Goal: Task Accomplishment & Management: Complete application form

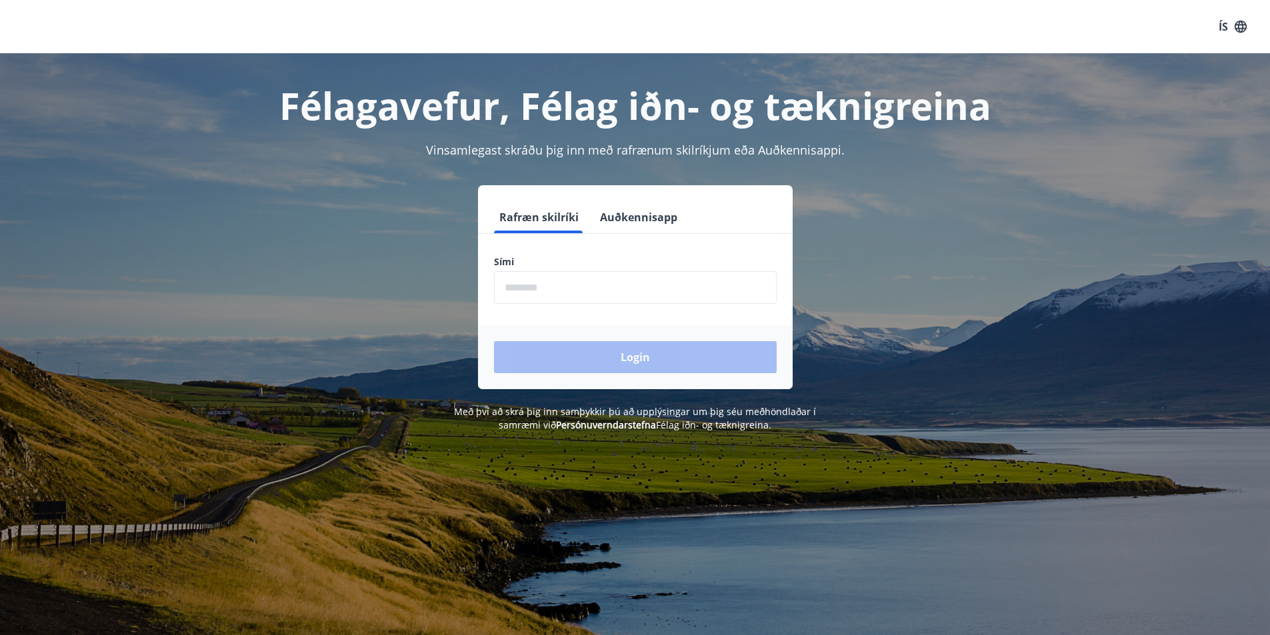
click at [547, 292] on input "phone" at bounding box center [635, 287] width 283 height 33
type input "********"
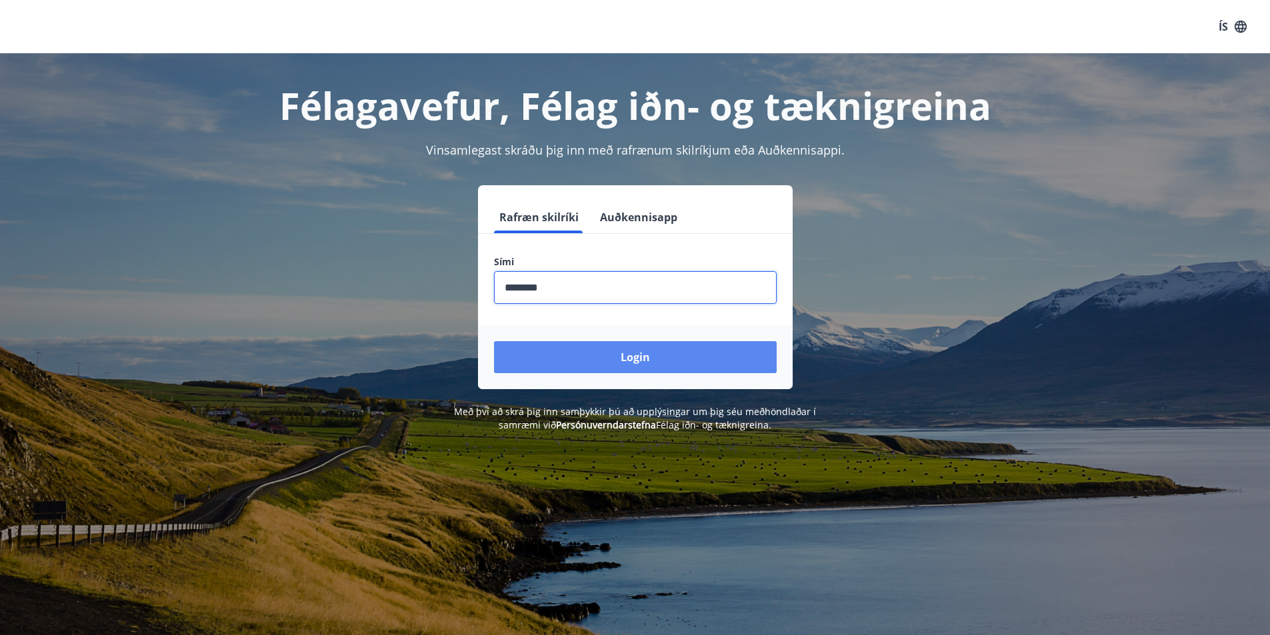
click at [571, 357] on button "Login" at bounding box center [635, 357] width 283 height 32
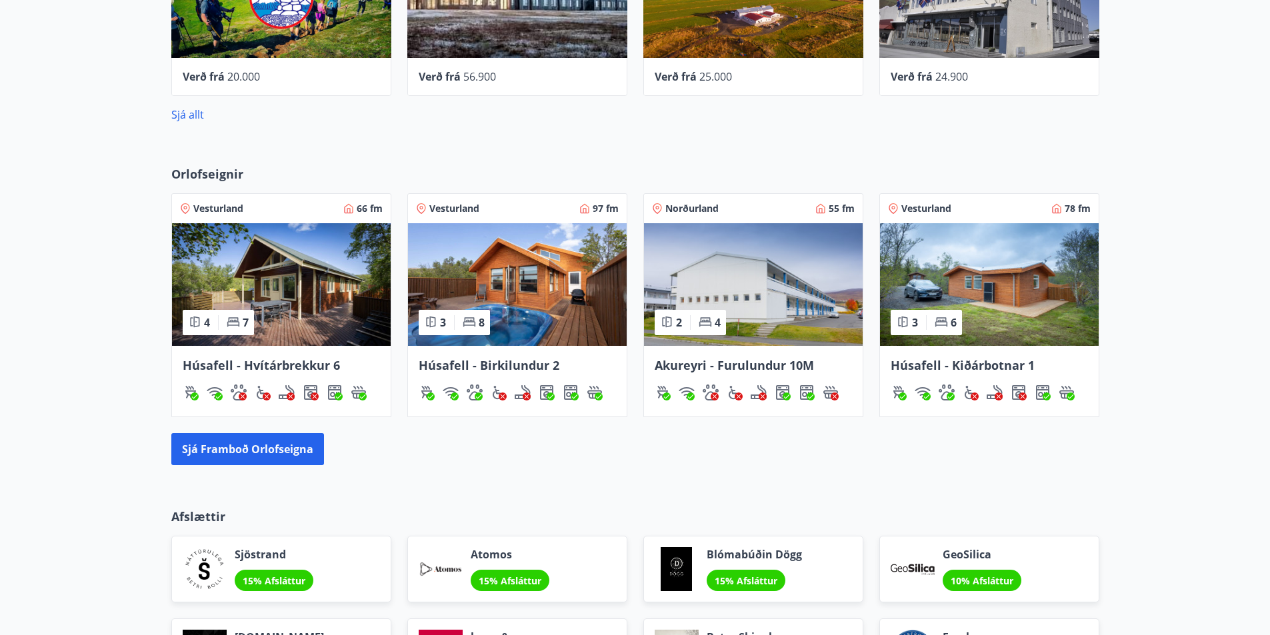
scroll to position [733, 0]
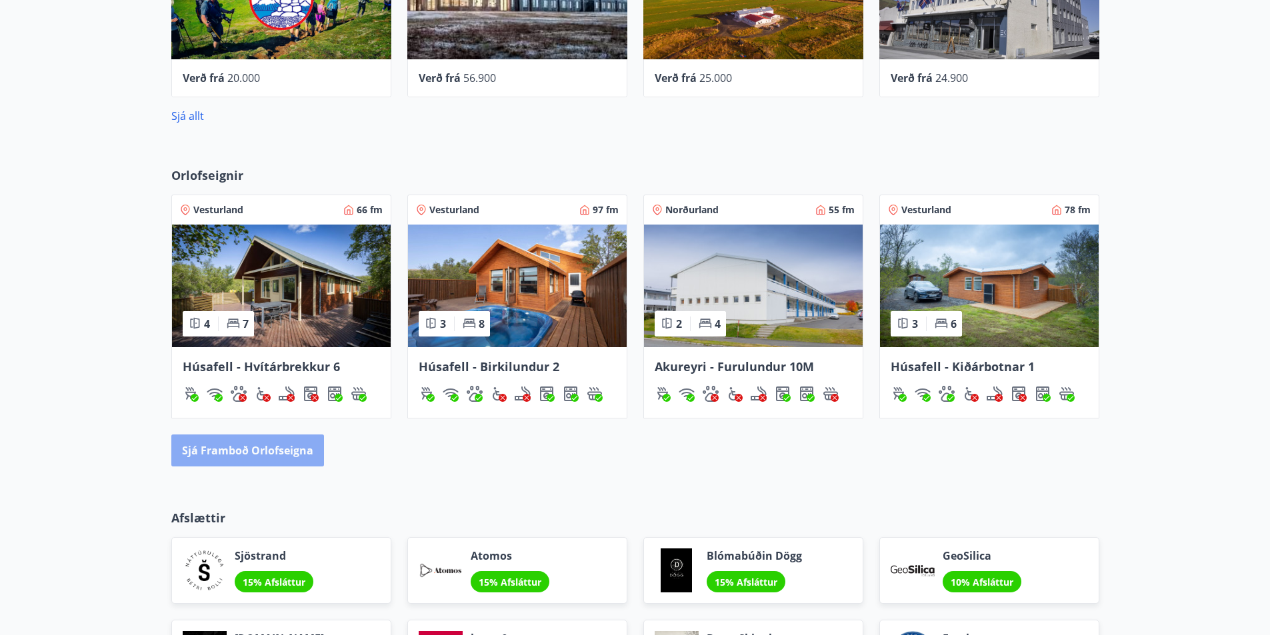
click at [256, 453] on button "Sjá framboð orlofseigna" at bounding box center [247, 451] width 153 height 32
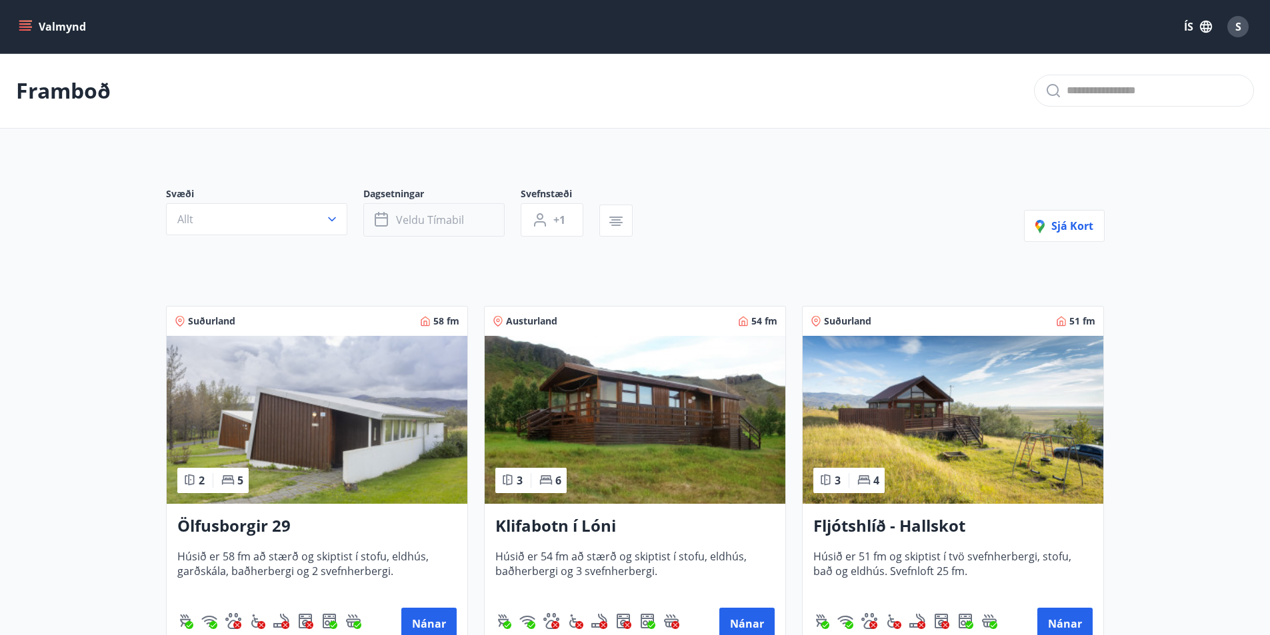
click at [401, 215] on span "Veldu tímabil" at bounding box center [430, 220] width 68 height 15
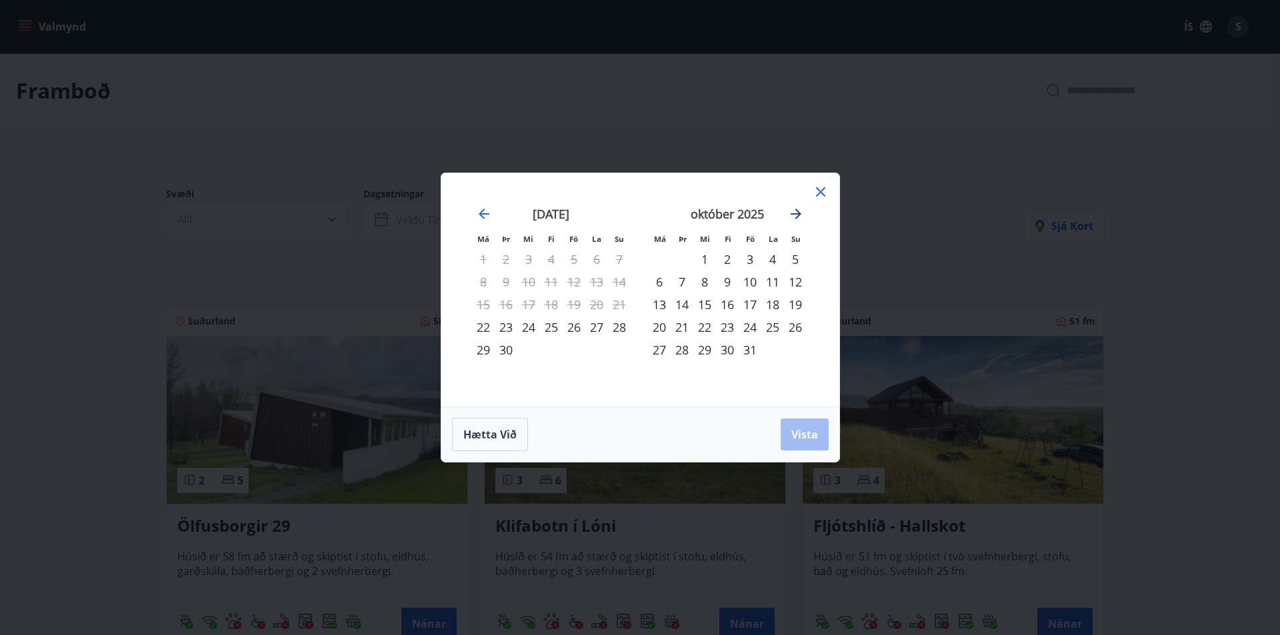
click at [797, 211] on icon "Move forward to switch to the next month." at bounding box center [796, 214] width 11 height 11
click at [685, 328] on div "23" at bounding box center [682, 327] width 23 height 23
click at [767, 327] on div "27" at bounding box center [772, 327] width 23 height 23
click at [815, 436] on span "Vista" at bounding box center [804, 434] width 27 height 15
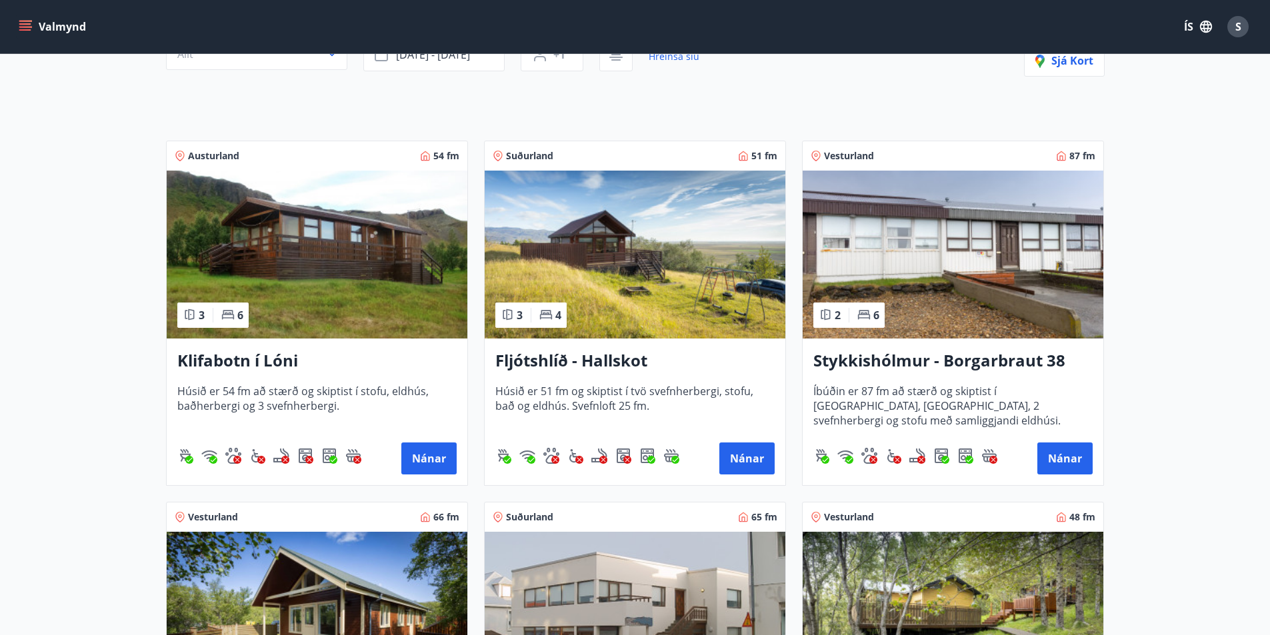
scroll to position [133, 0]
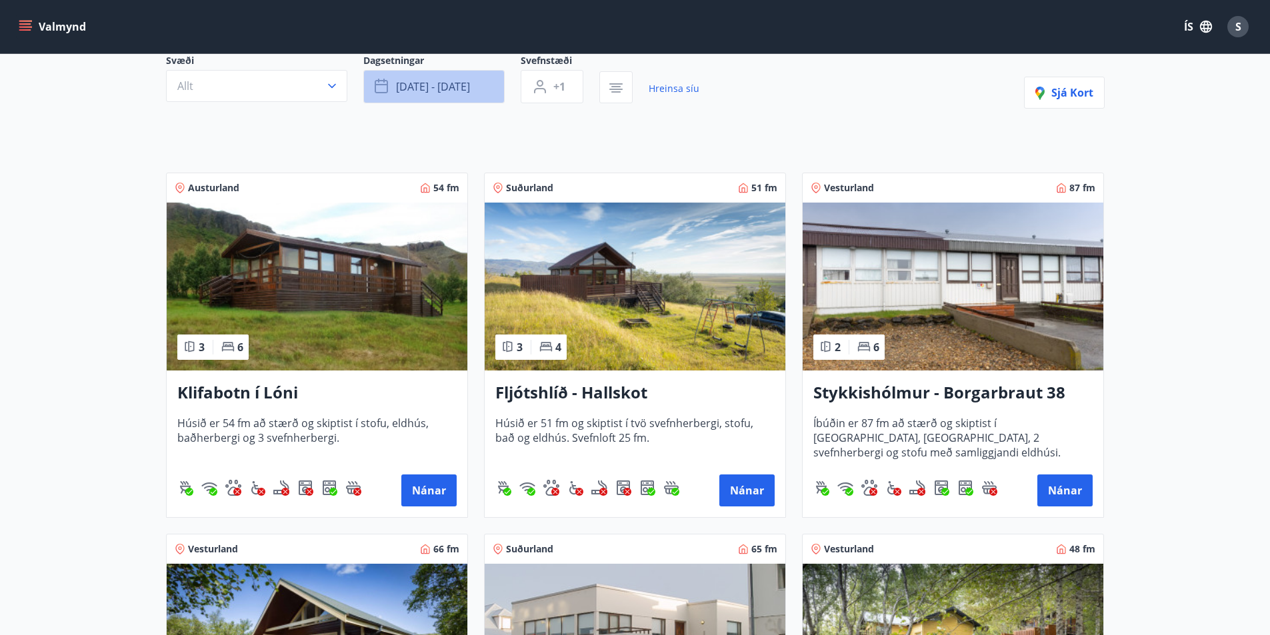
click at [439, 87] on span "[DATE] - [DATE]" at bounding box center [433, 86] width 74 height 15
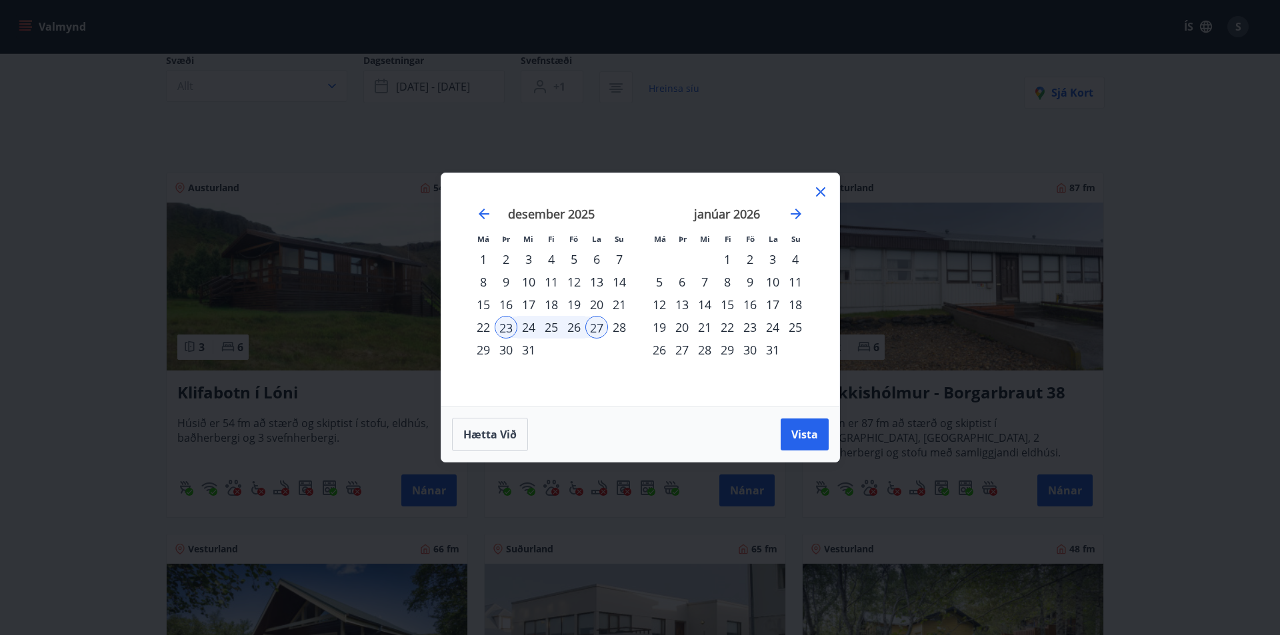
click at [618, 327] on div "28" at bounding box center [619, 327] width 23 height 23
click at [501, 327] on div "23" at bounding box center [506, 327] width 23 height 23
click at [620, 326] on div "28" at bounding box center [619, 327] width 23 height 23
click at [818, 433] on button "Vista" at bounding box center [805, 435] width 48 height 32
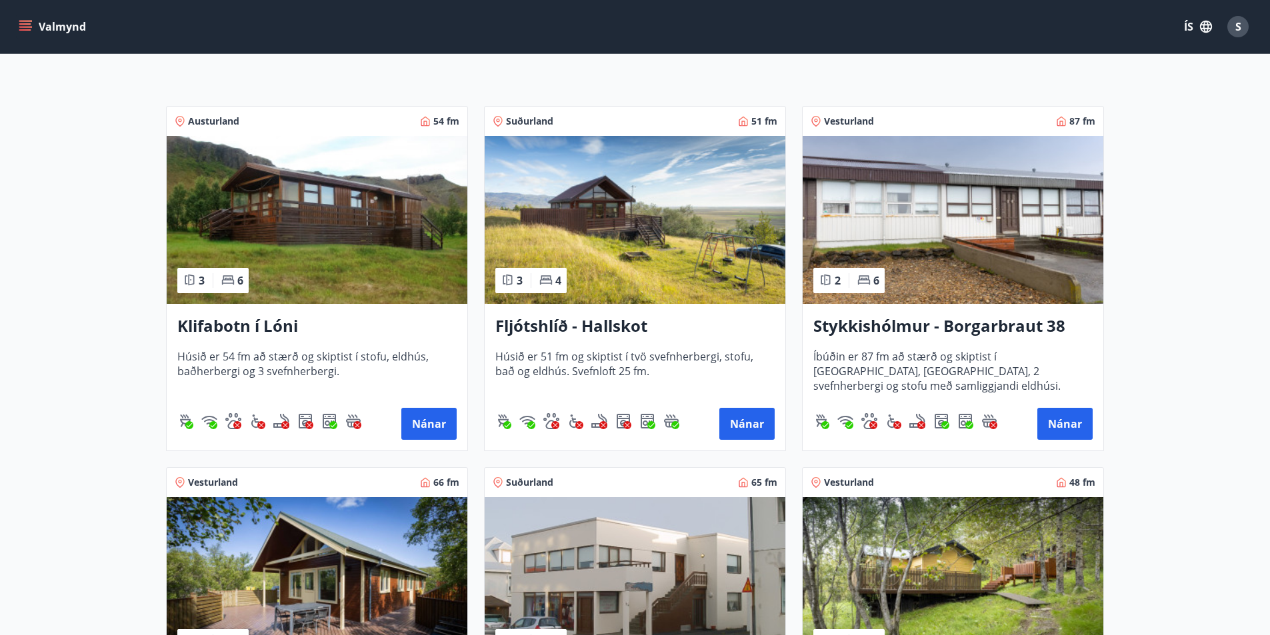
scroll to position [467, 0]
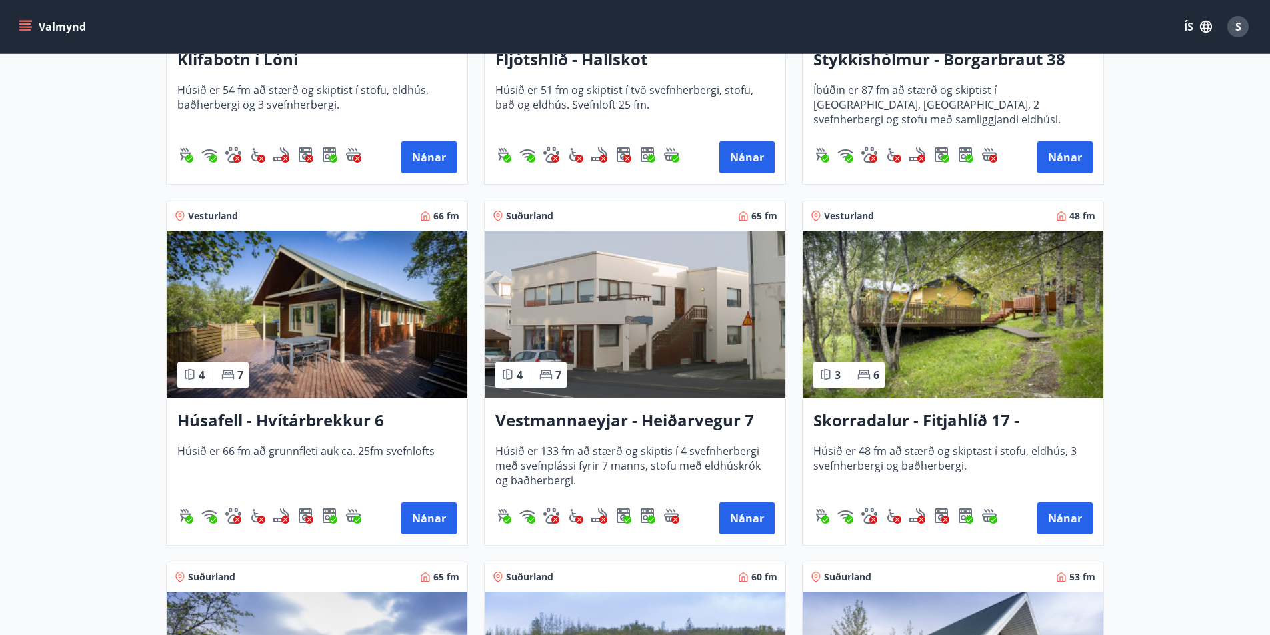
drag, startPoint x: 271, startPoint y: 417, endPoint x: 359, endPoint y: 484, distance: 110.8
click at [359, 484] on span "Húsið er 66 fm að grunnfleti auk ca. 25fm svefnlofts" at bounding box center [316, 466] width 279 height 44
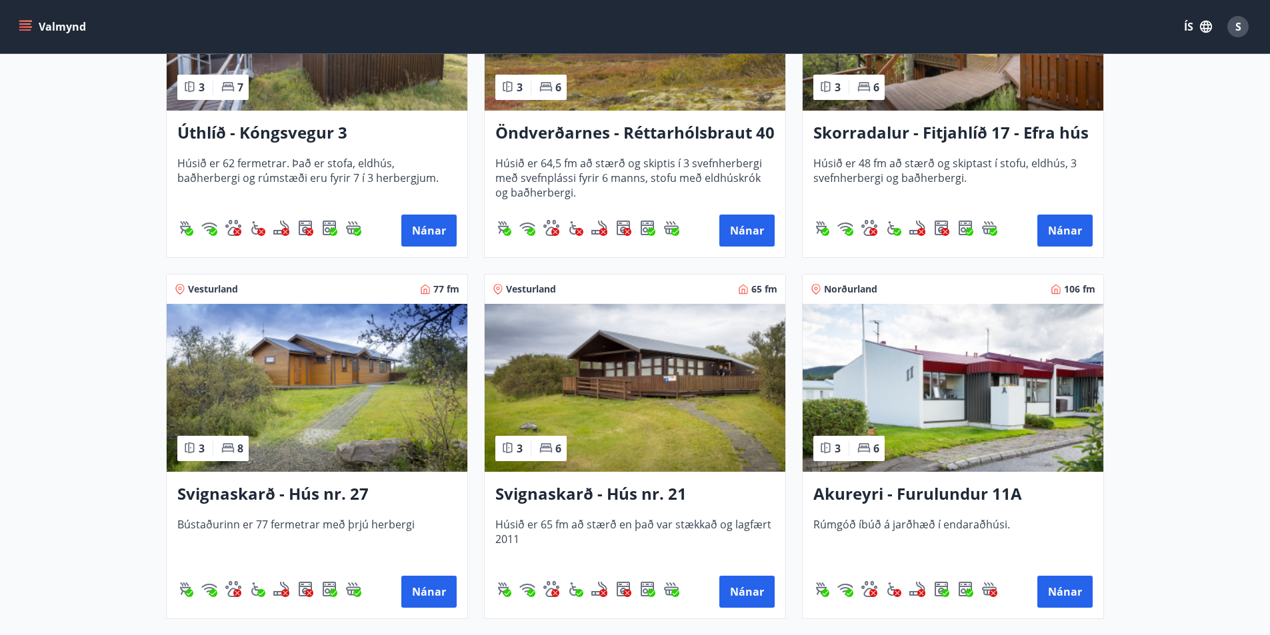
scroll to position [1667, 0]
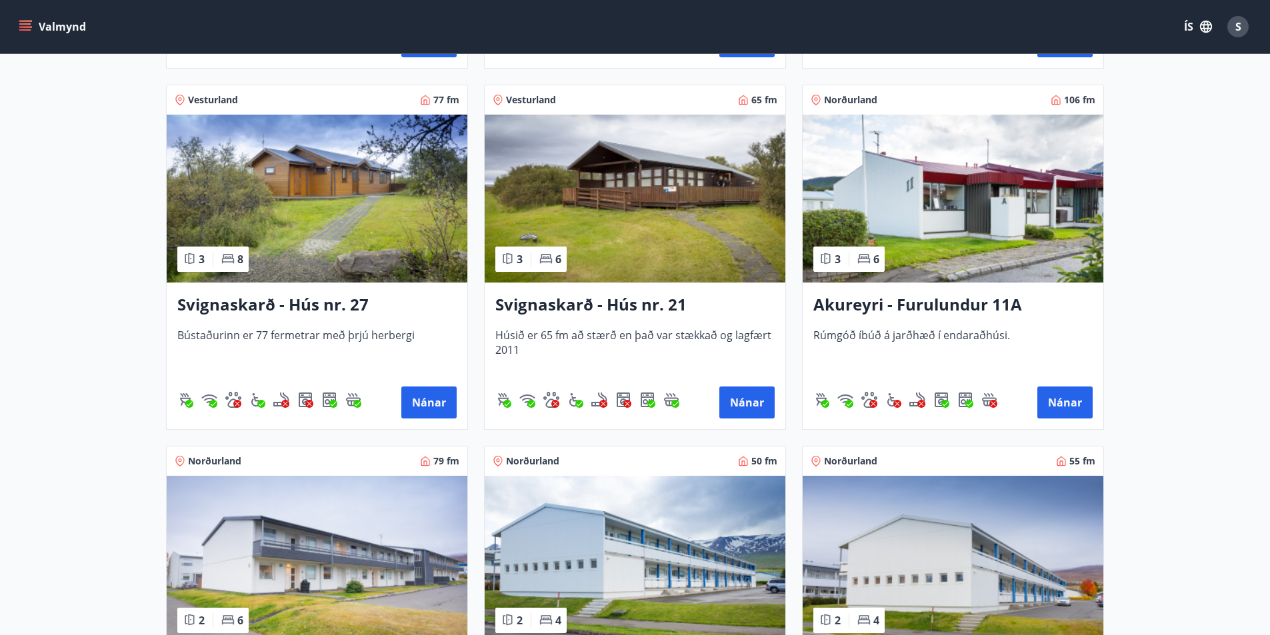
click at [341, 217] on img at bounding box center [317, 199] width 301 height 168
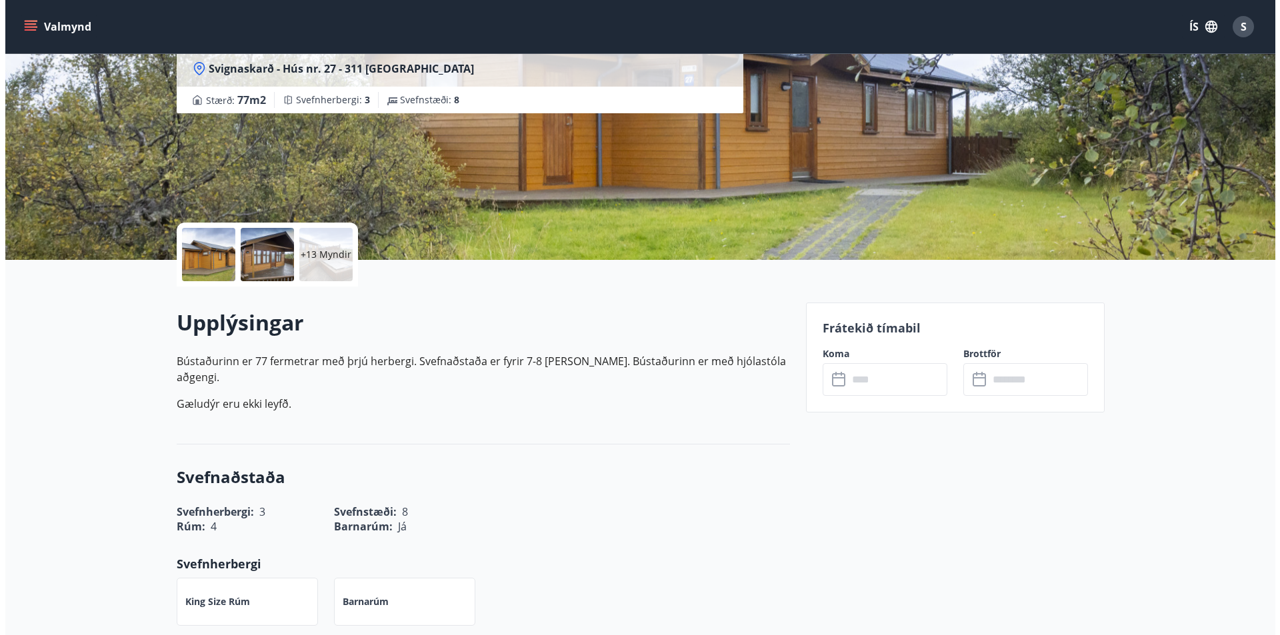
scroll to position [67, 0]
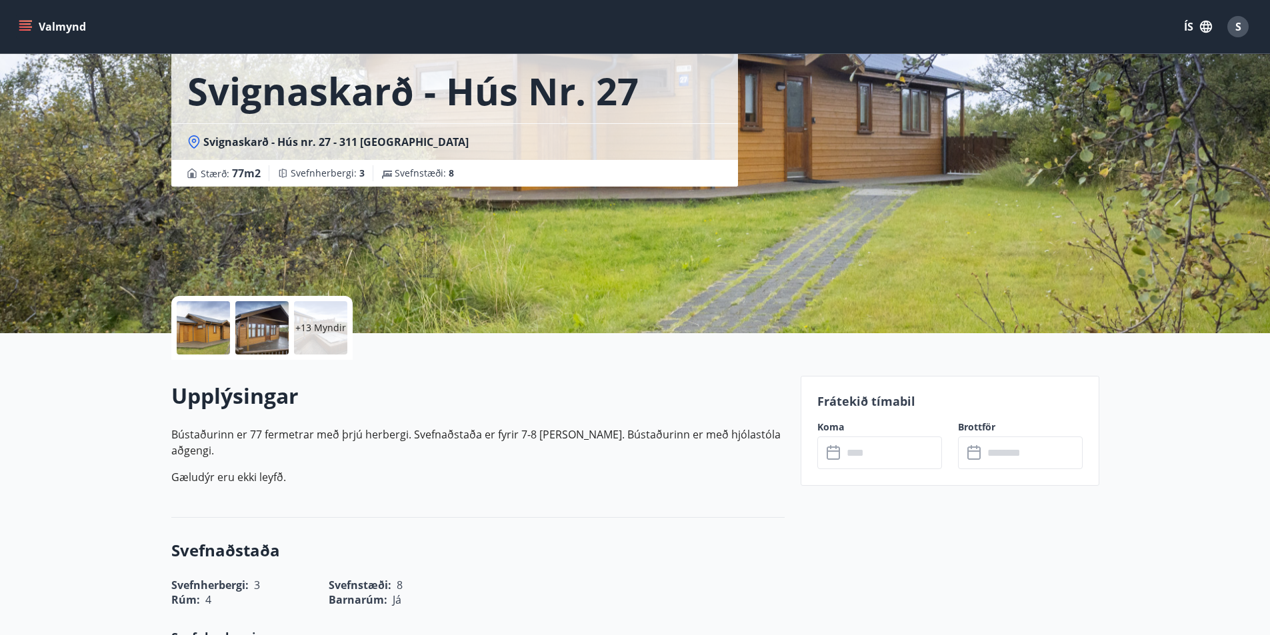
click at [326, 318] on div "+13 Myndir" at bounding box center [320, 327] width 53 height 53
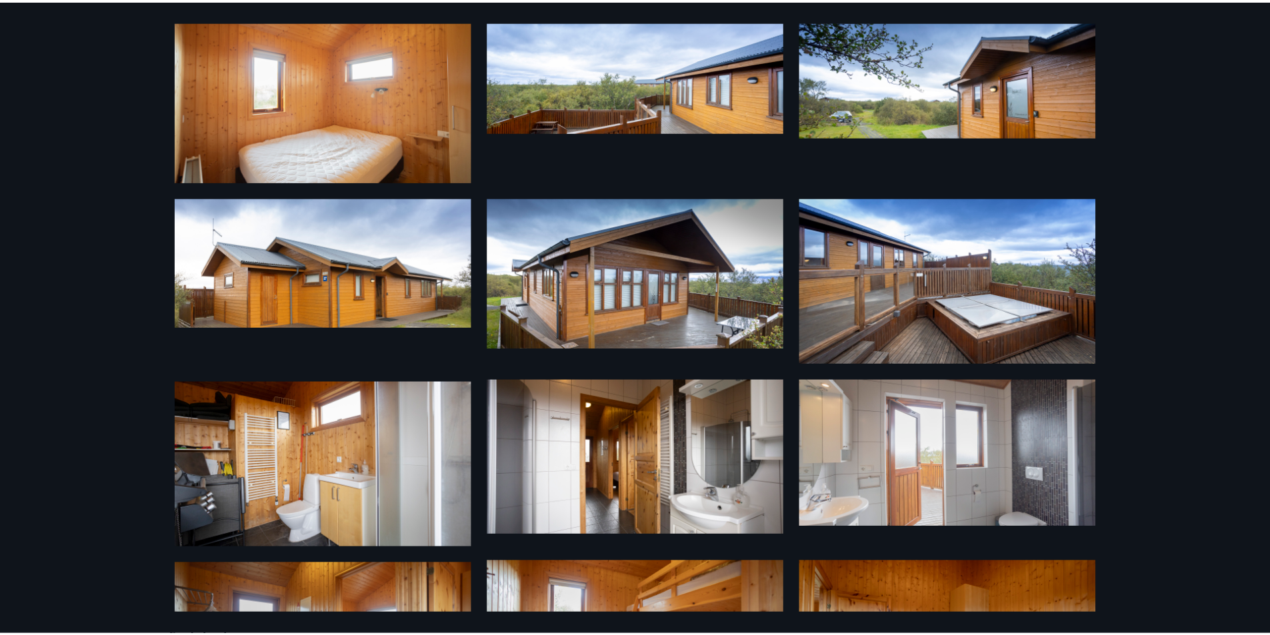
scroll to position [0, 0]
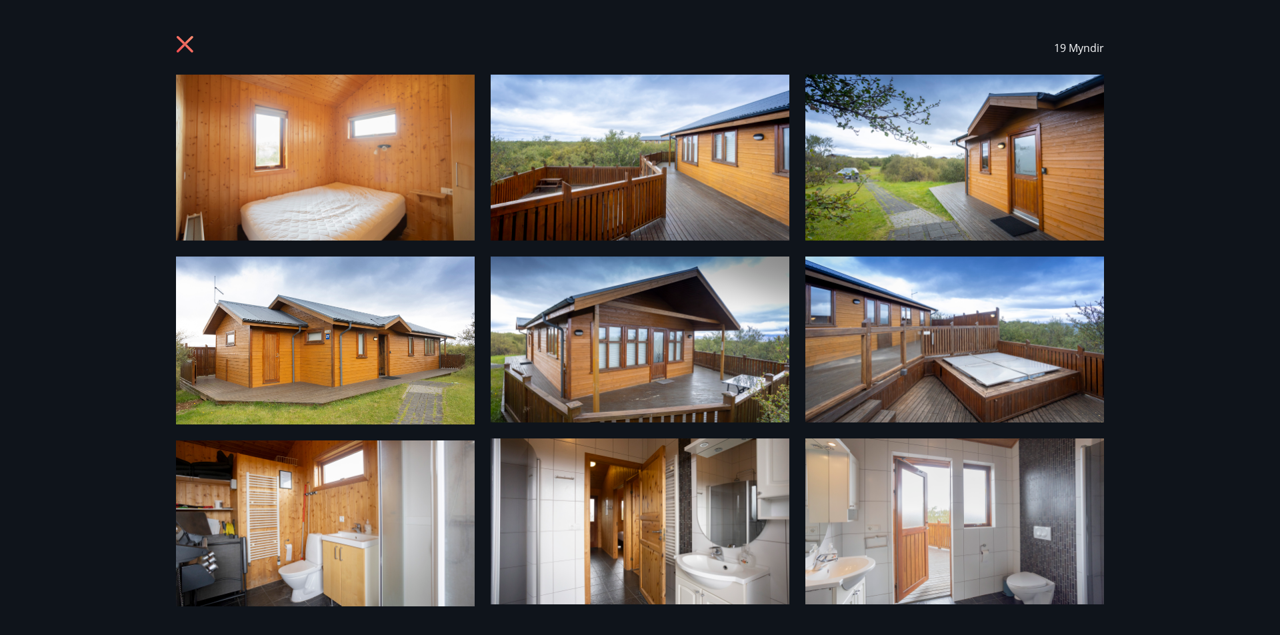
click at [187, 43] on icon at bounding box center [185, 44] width 17 height 17
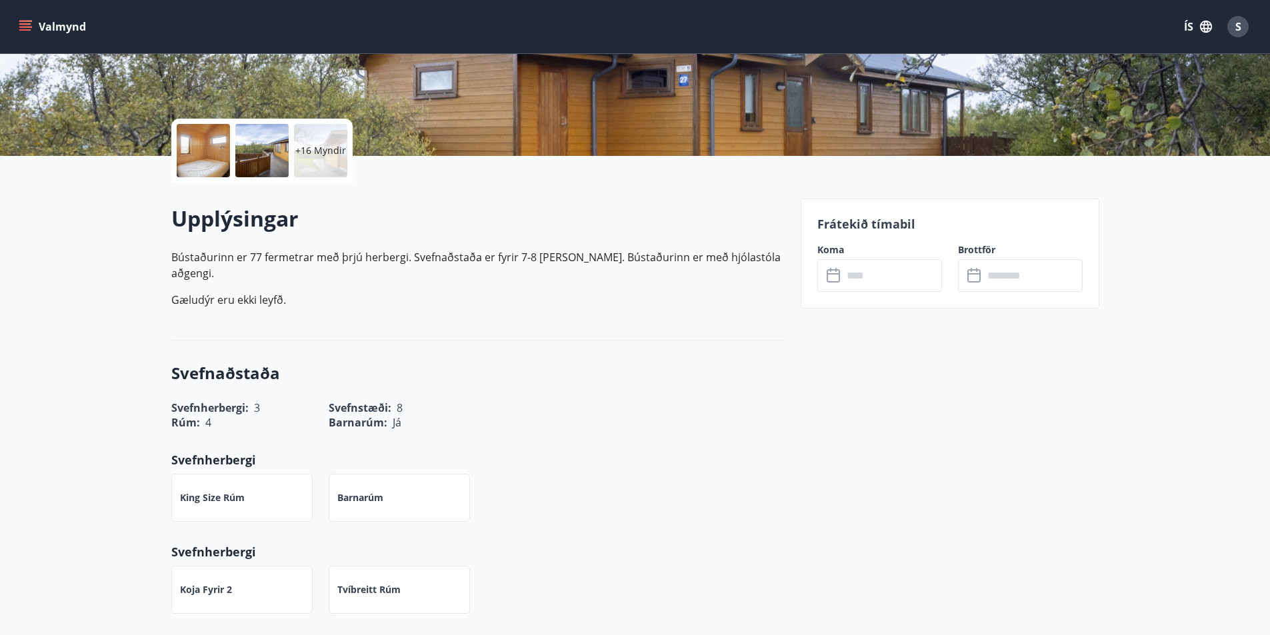
scroll to position [267, 0]
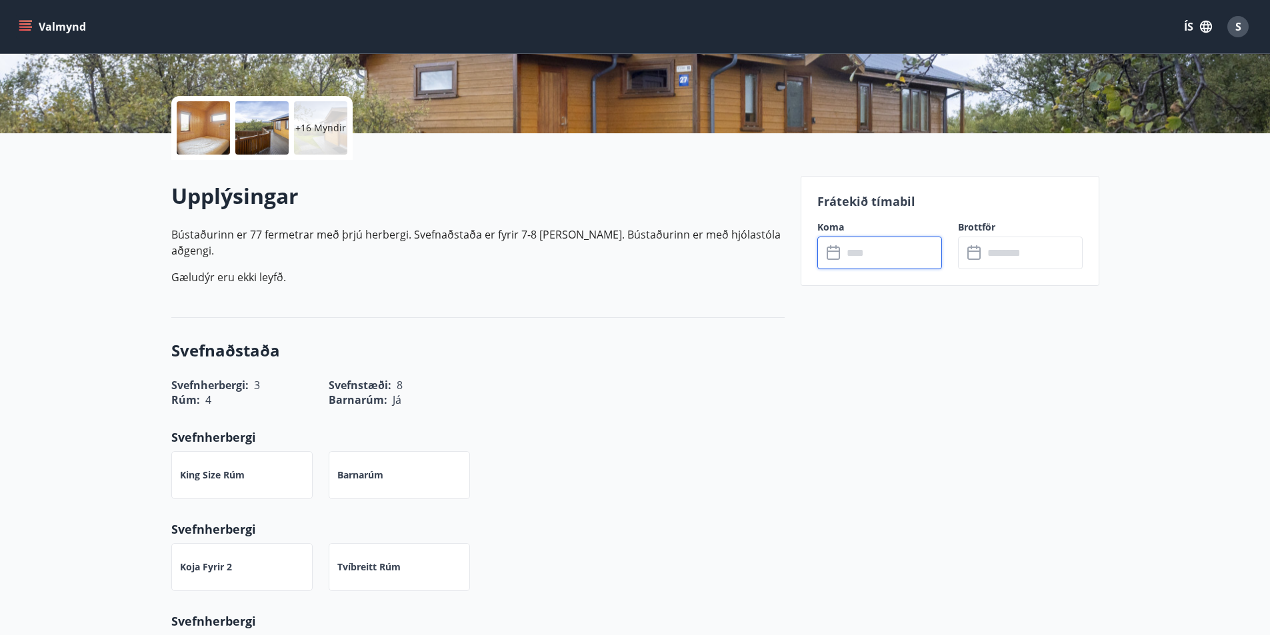
click at [851, 251] on input "text" at bounding box center [892, 253] width 99 height 33
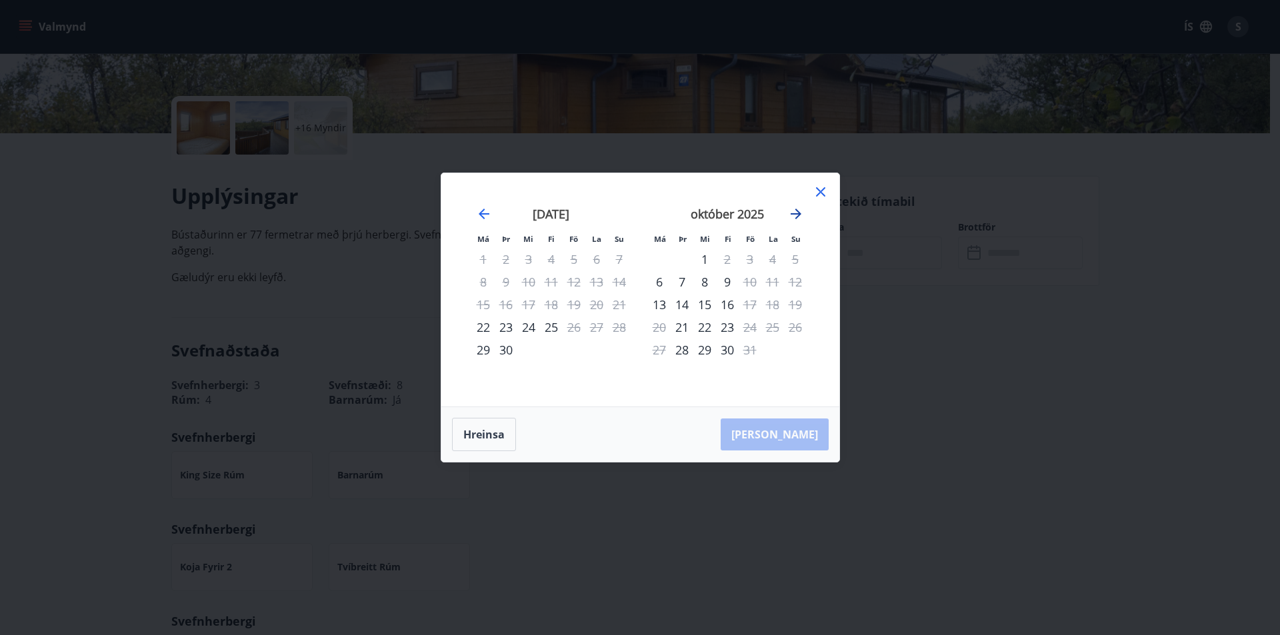
click at [790, 216] on icon "Move forward to switch to the next month." at bounding box center [796, 214] width 16 height 16
click at [797, 213] on icon "Move forward to switch to the next month." at bounding box center [796, 214] width 16 height 16
click at [823, 190] on icon at bounding box center [821, 192] width 16 height 16
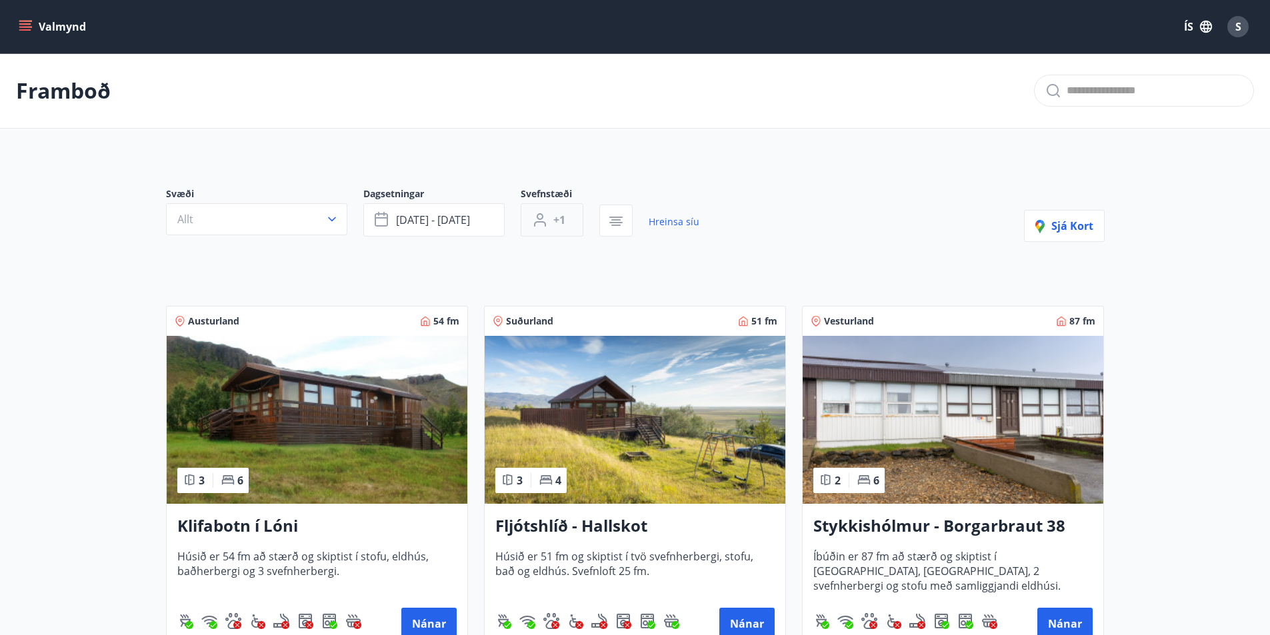
click at [536, 219] on icon "button" at bounding box center [540, 220] width 16 height 16
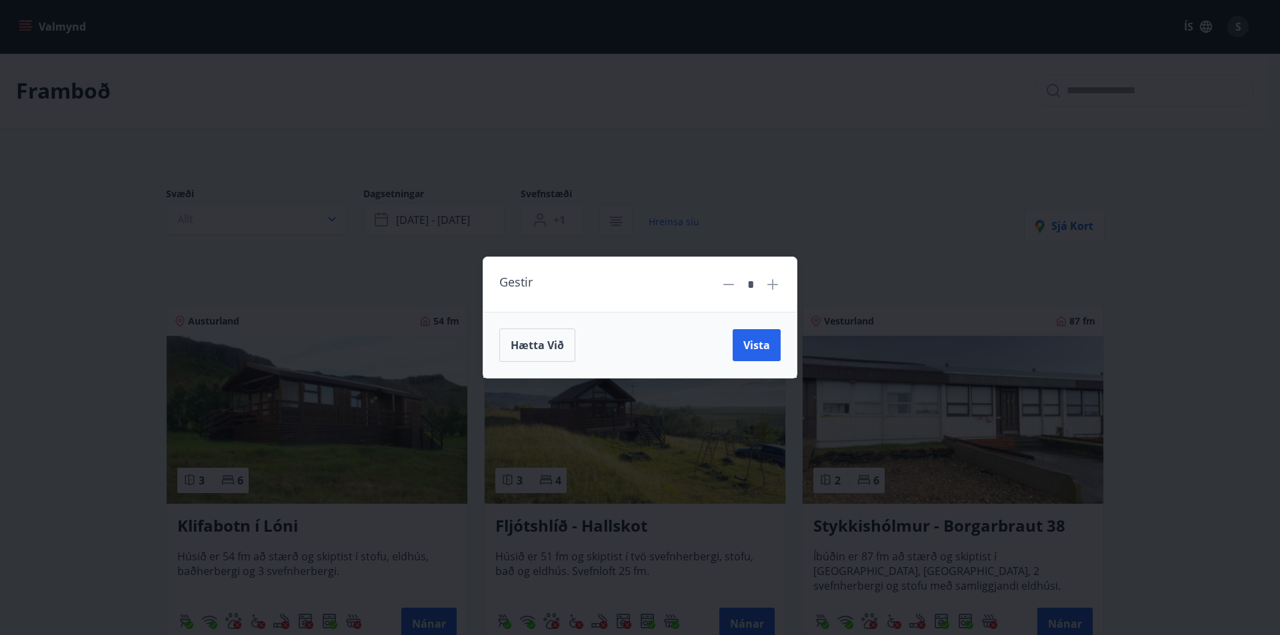
click at [766, 283] on icon at bounding box center [773, 285] width 16 height 16
click at [766, 281] on icon at bounding box center [773, 285] width 16 height 16
click at [767, 280] on icon at bounding box center [773, 285] width 16 height 16
type input "*"
click at [754, 349] on span "Vista" at bounding box center [756, 345] width 27 height 15
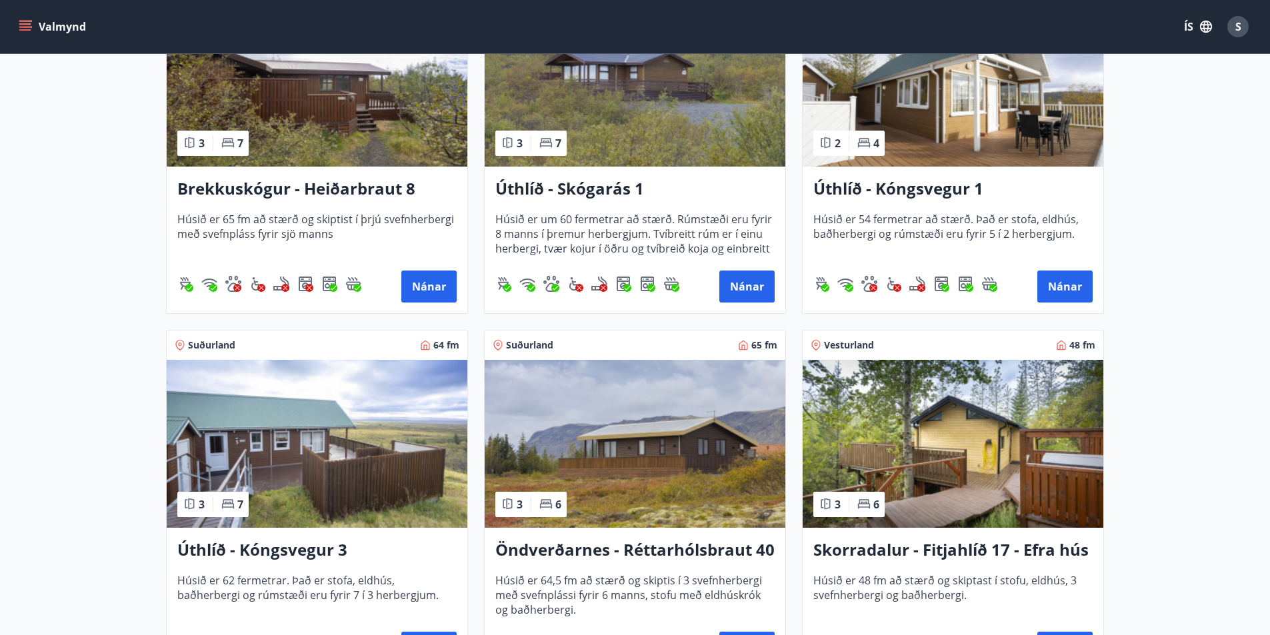
scroll to position [1199, 0]
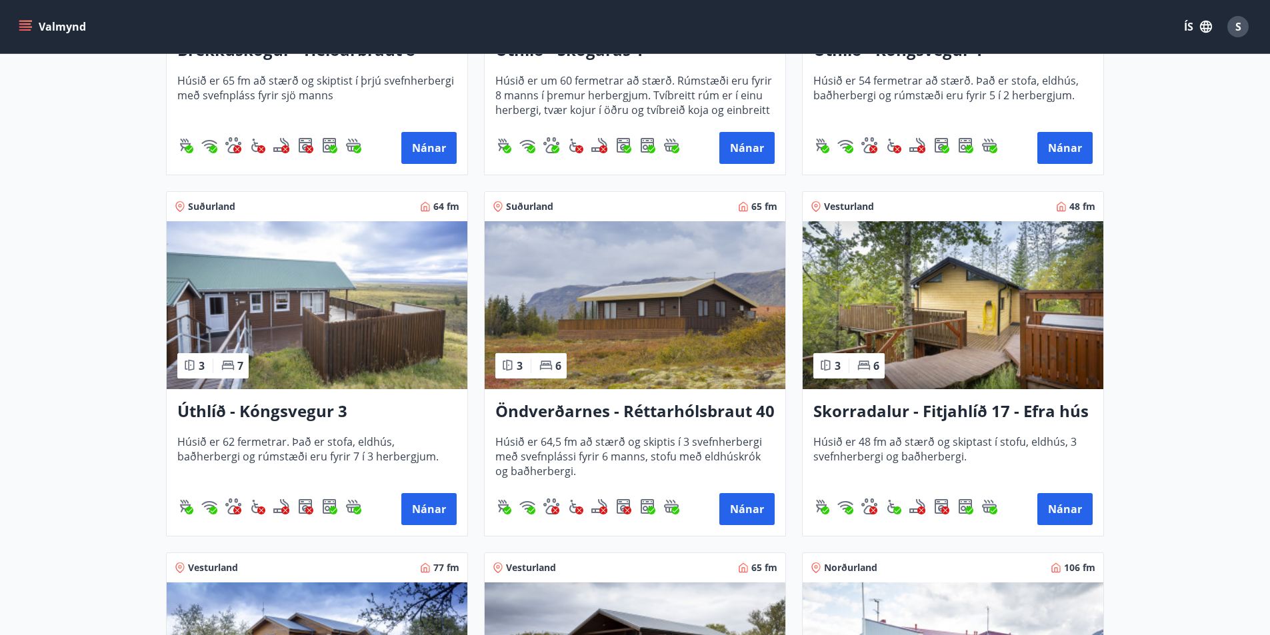
click at [297, 320] on img at bounding box center [317, 305] width 301 height 168
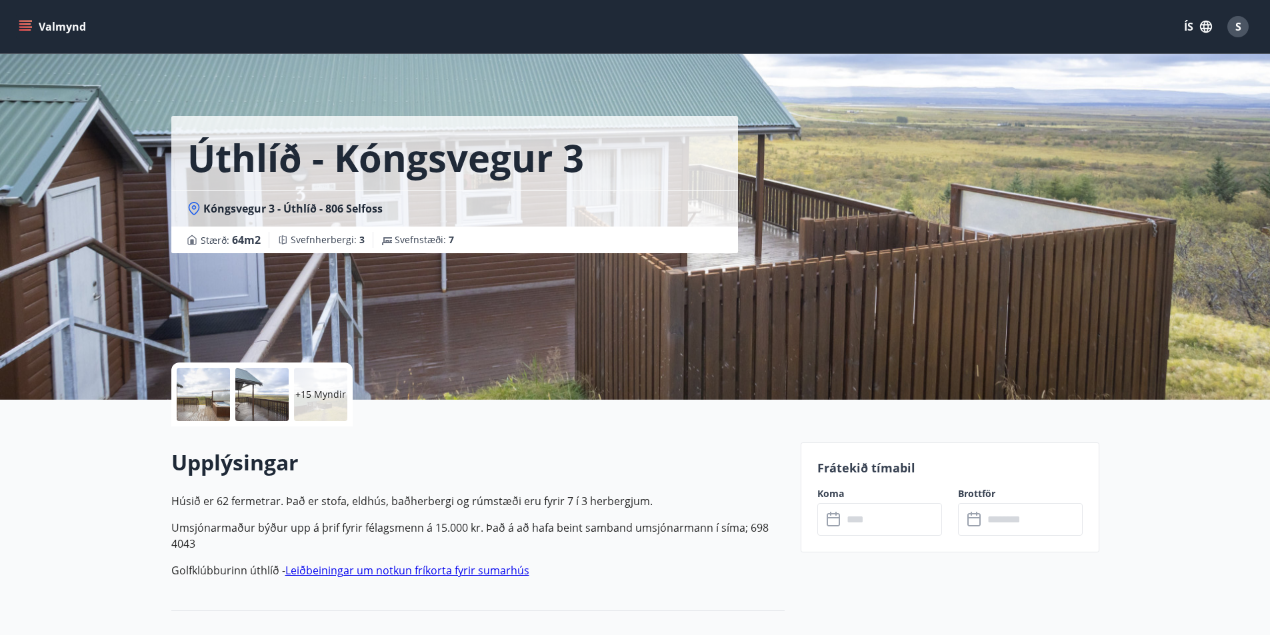
click at [849, 519] on input "text" at bounding box center [892, 519] width 99 height 33
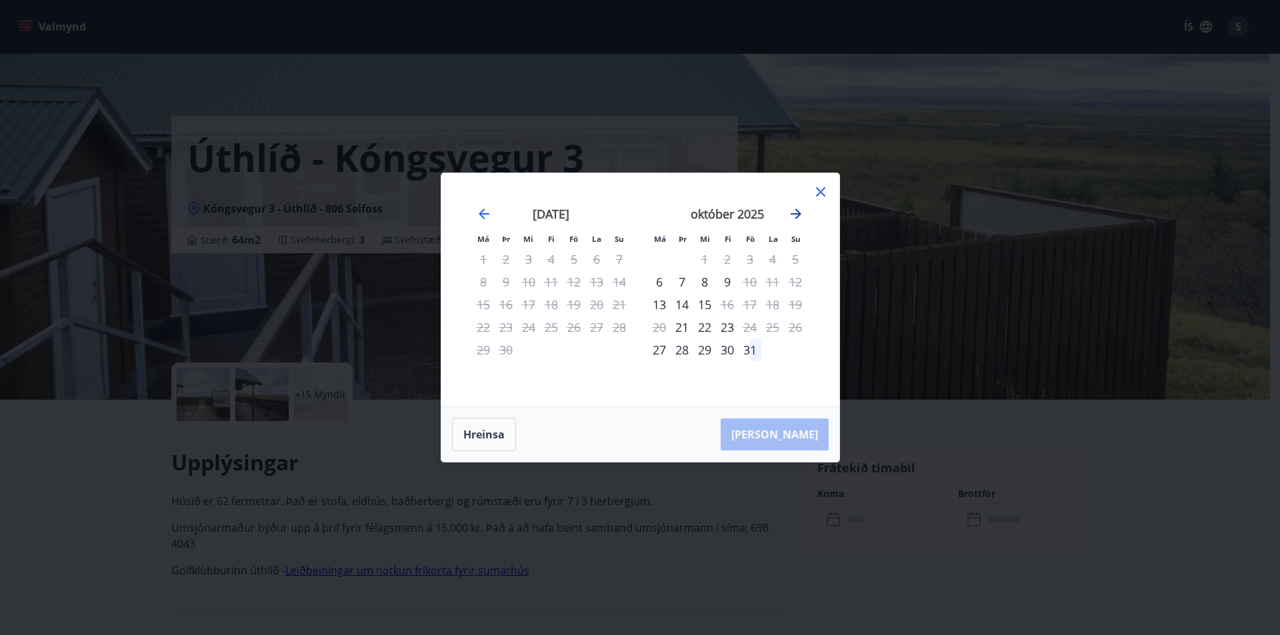
click at [798, 211] on icon "Move forward to switch to the next month." at bounding box center [796, 214] width 11 height 11
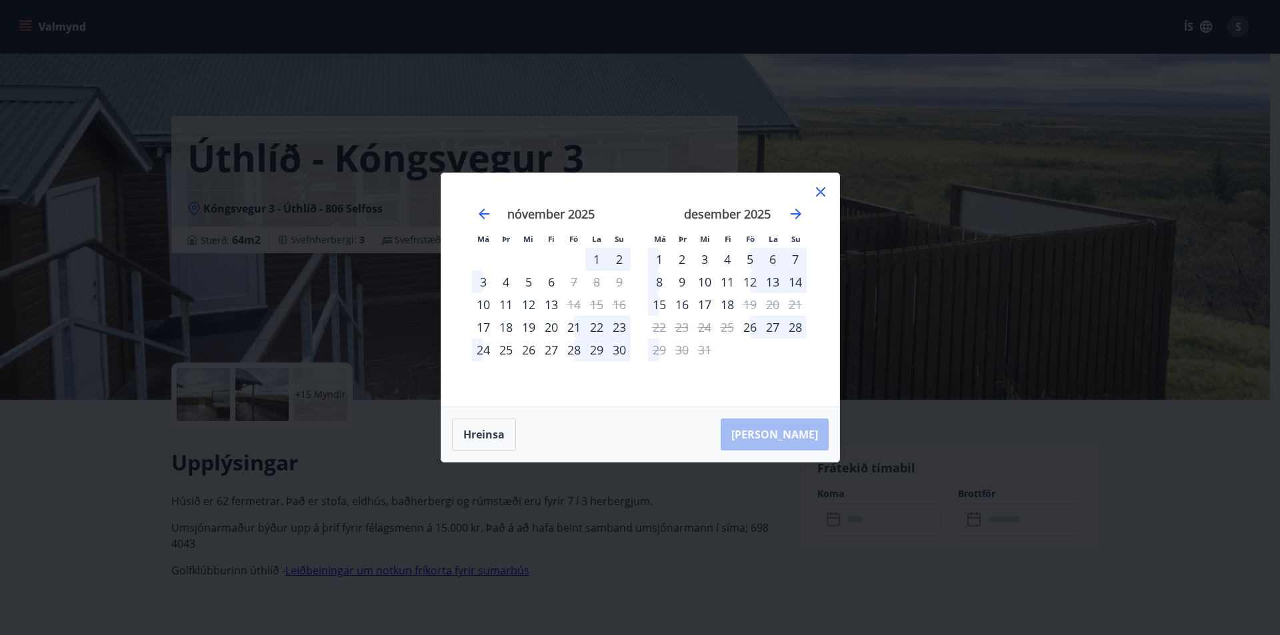
click at [821, 193] on icon at bounding box center [821, 192] width 16 height 16
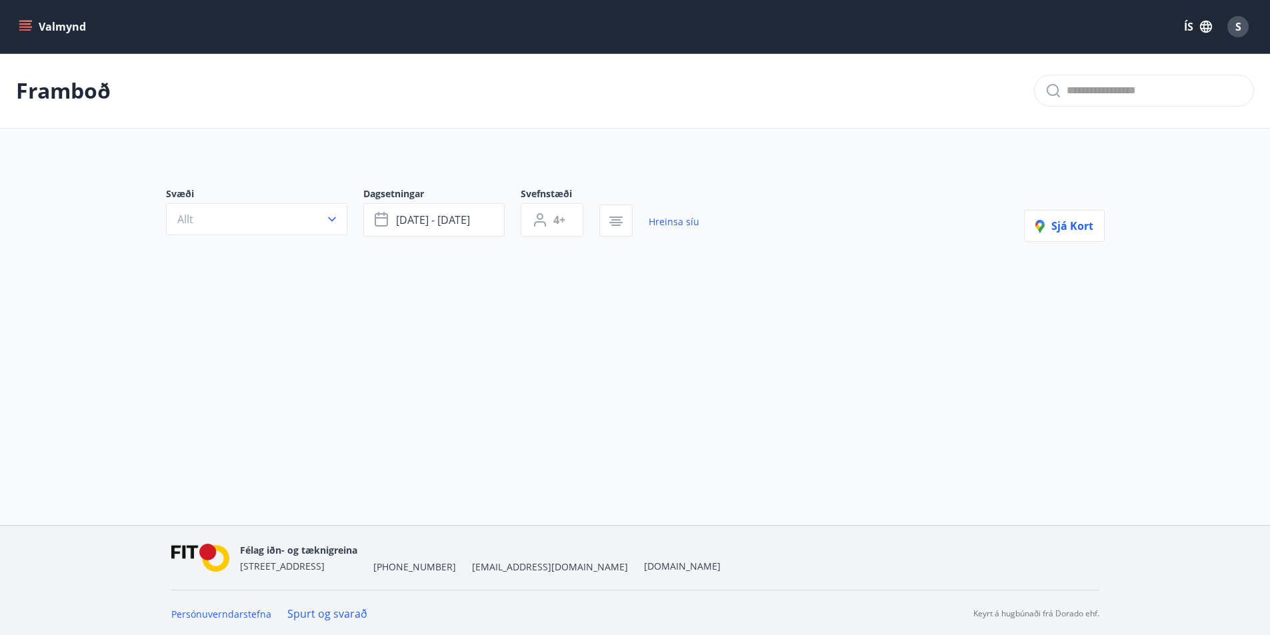
type input "*"
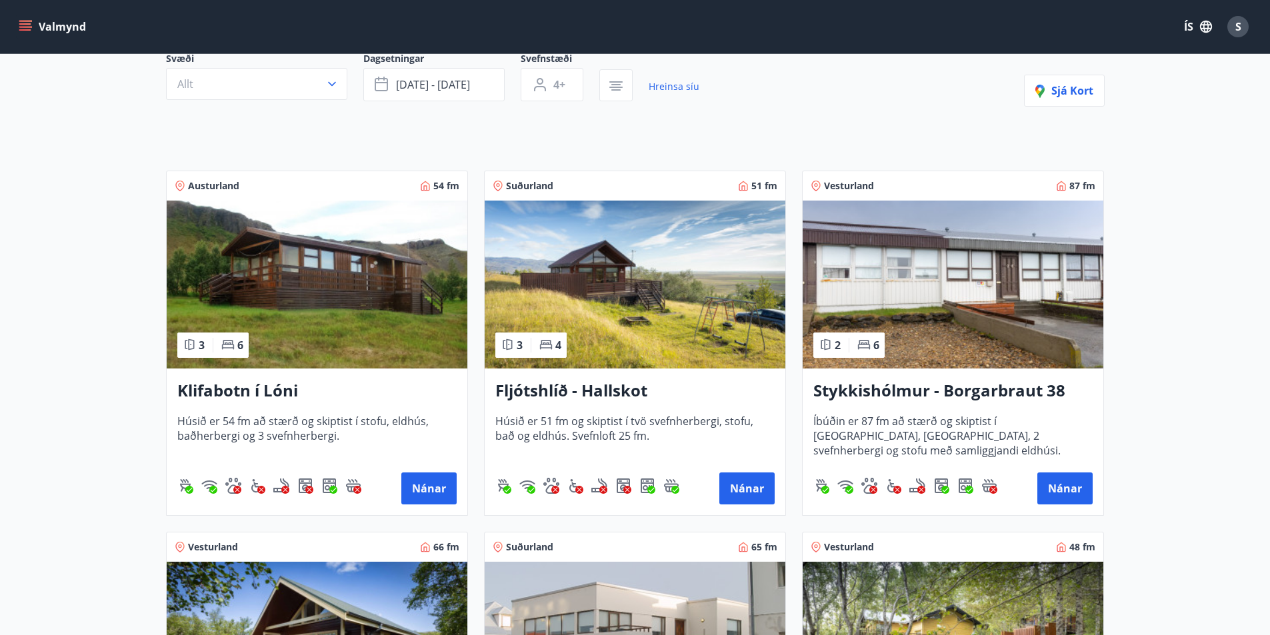
scroll to position [267, 0]
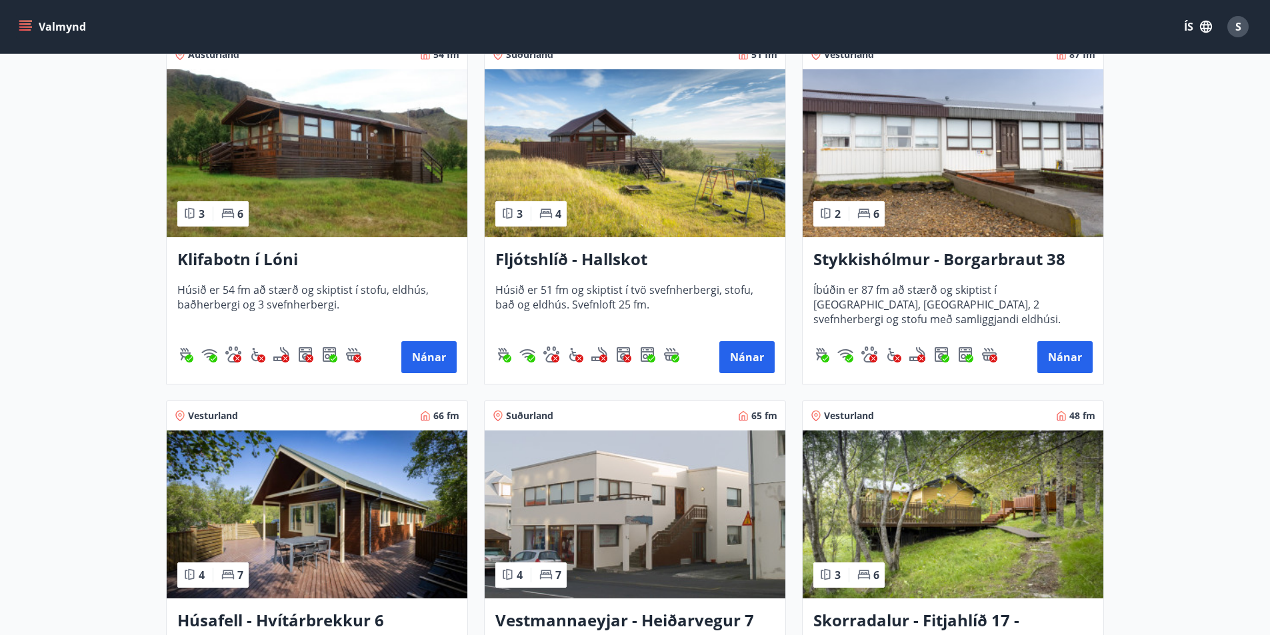
click at [951, 165] on img at bounding box center [953, 153] width 301 height 168
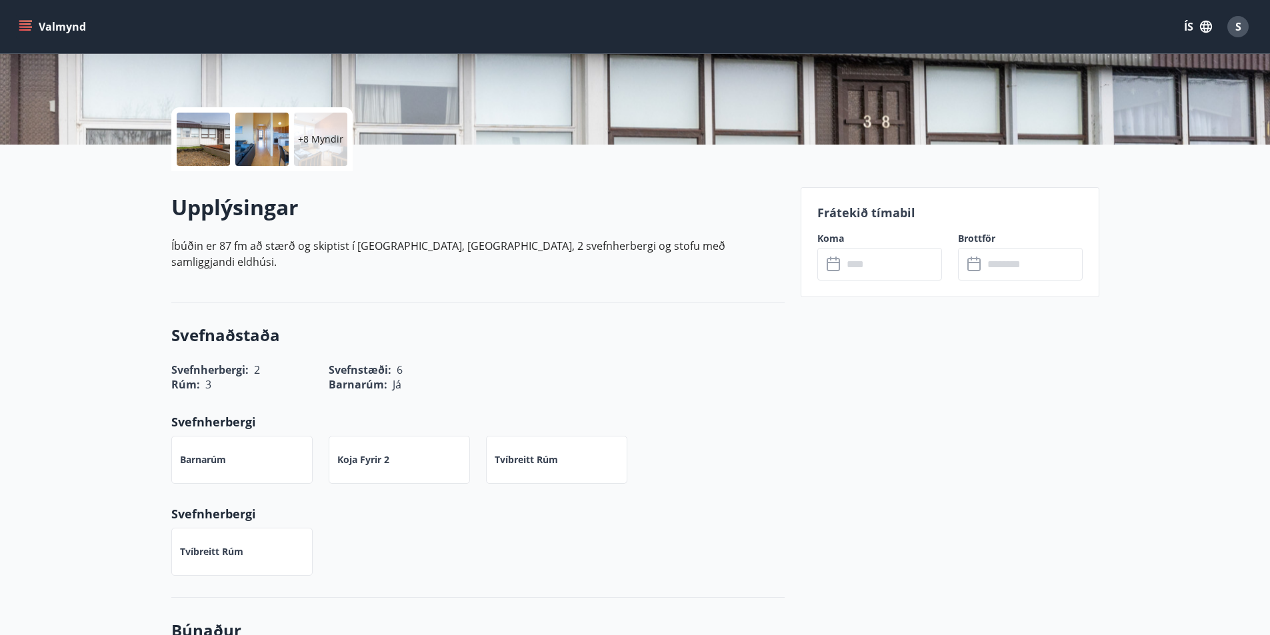
scroll to position [133, 0]
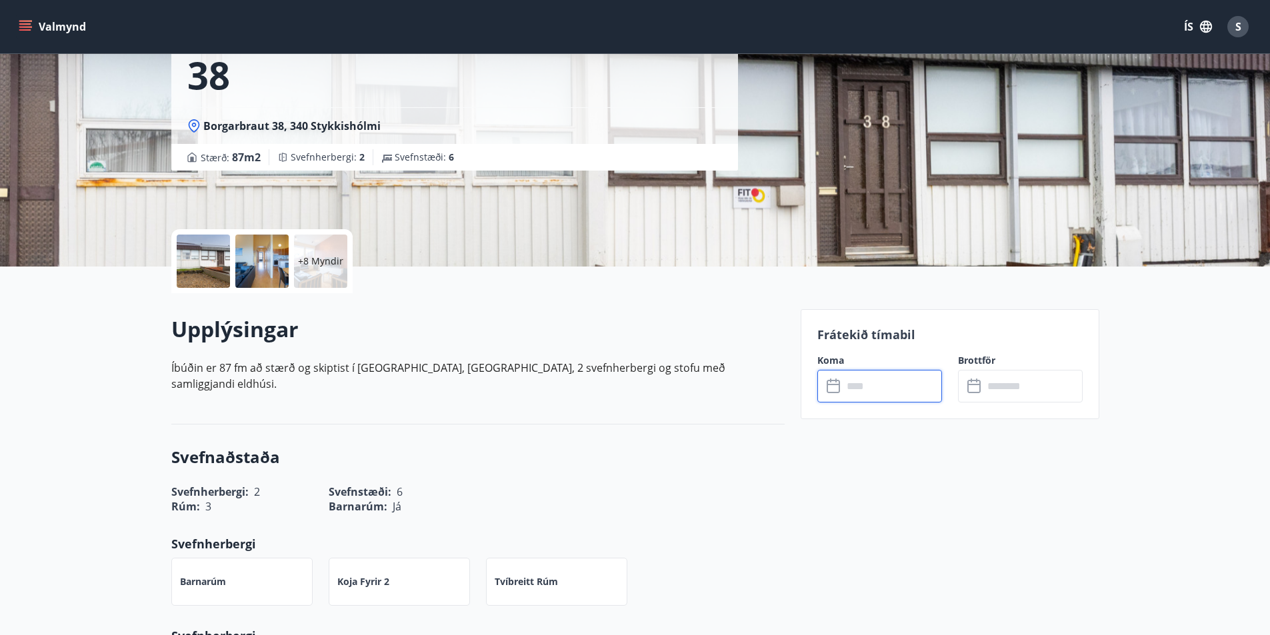
click at [898, 389] on input "text" at bounding box center [892, 386] width 99 height 33
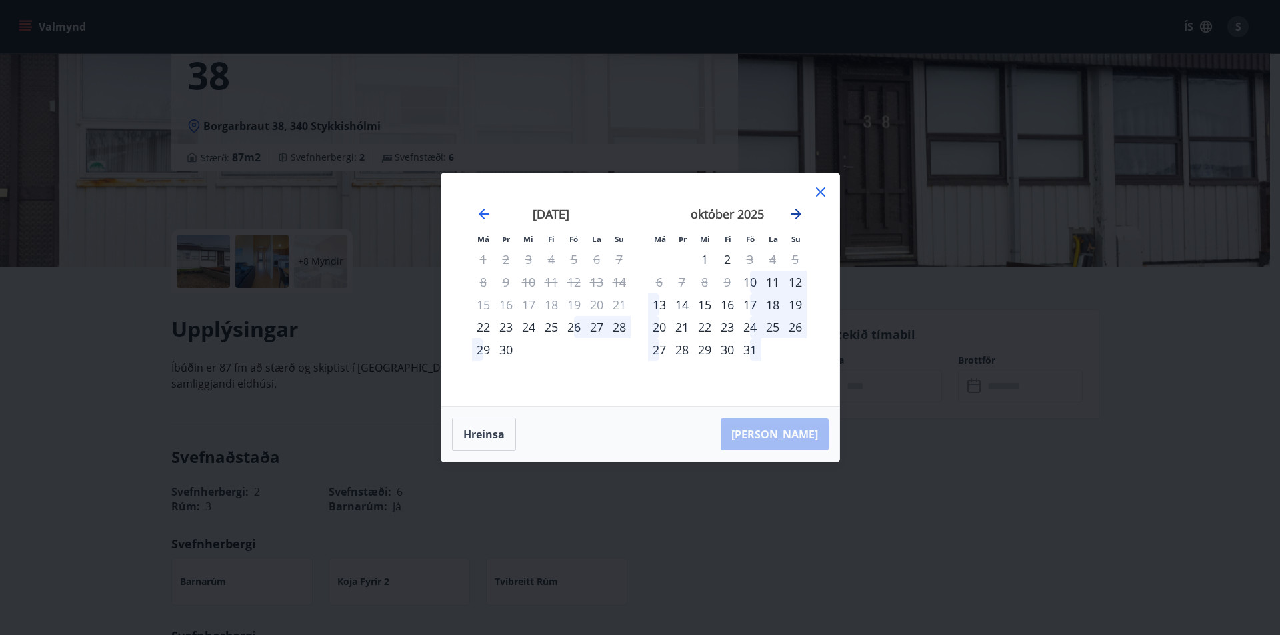
click at [794, 210] on icon "Move forward to switch to the next month." at bounding box center [796, 214] width 16 height 16
click at [815, 193] on icon at bounding box center [821, 192] width 16 height 16
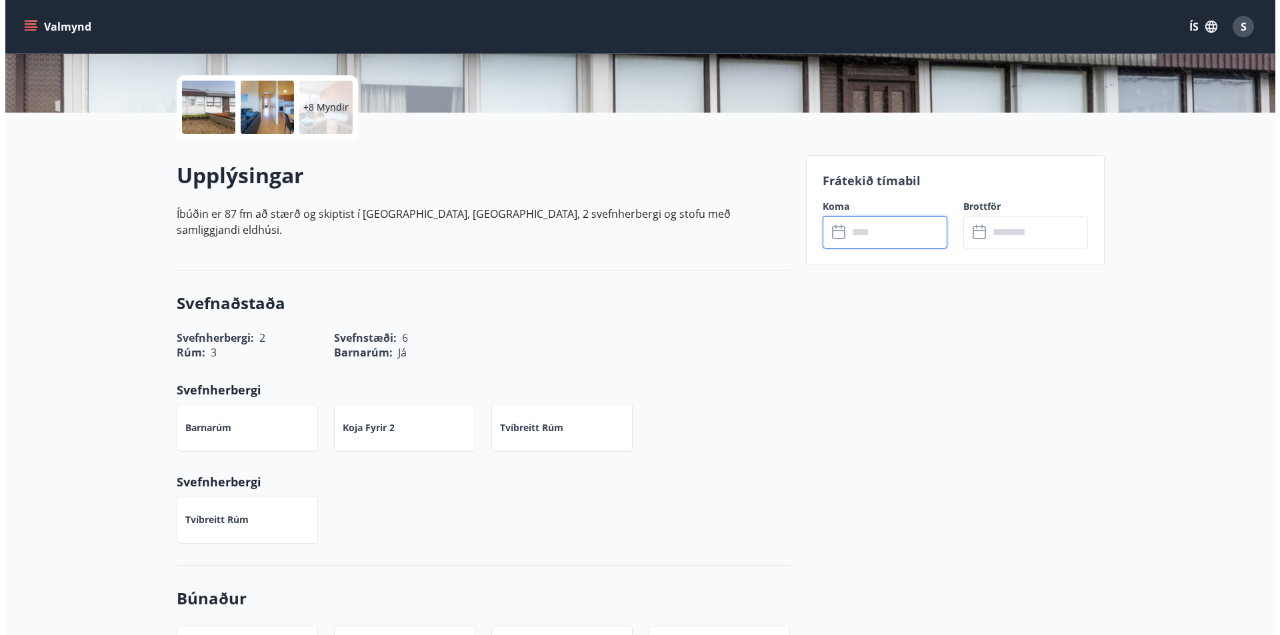
scroll to position [267, 0]
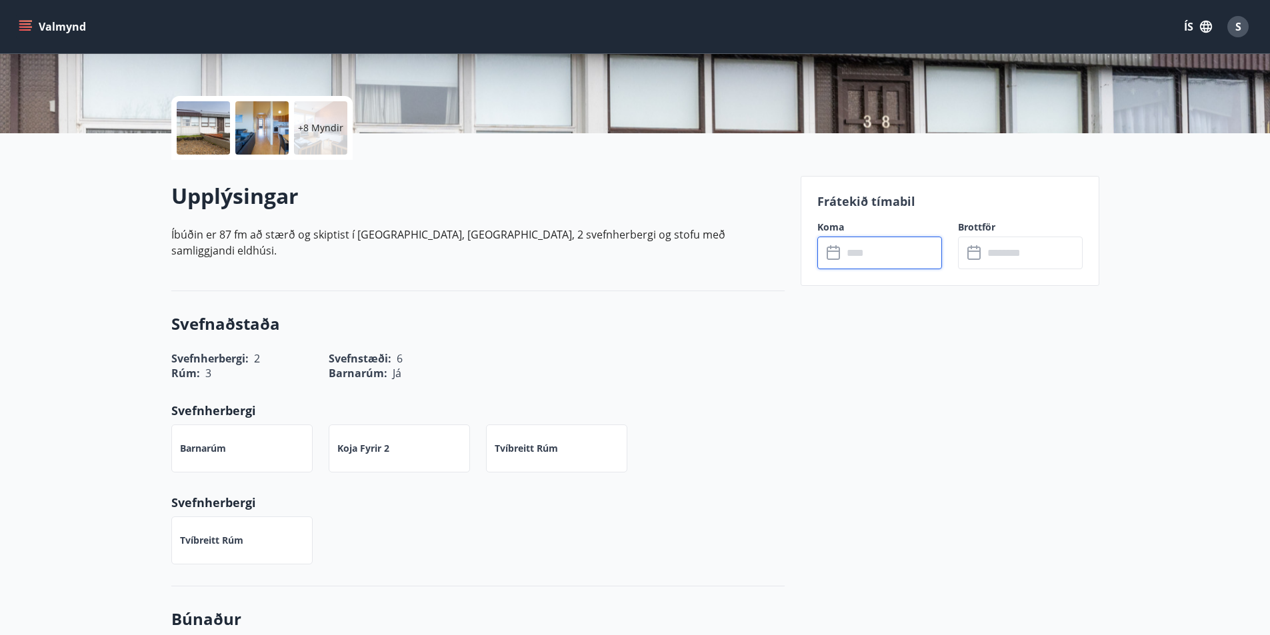
click at [313, 121] on p "+8 Myndir" at bounding box center [320, 127] width 45 height 13
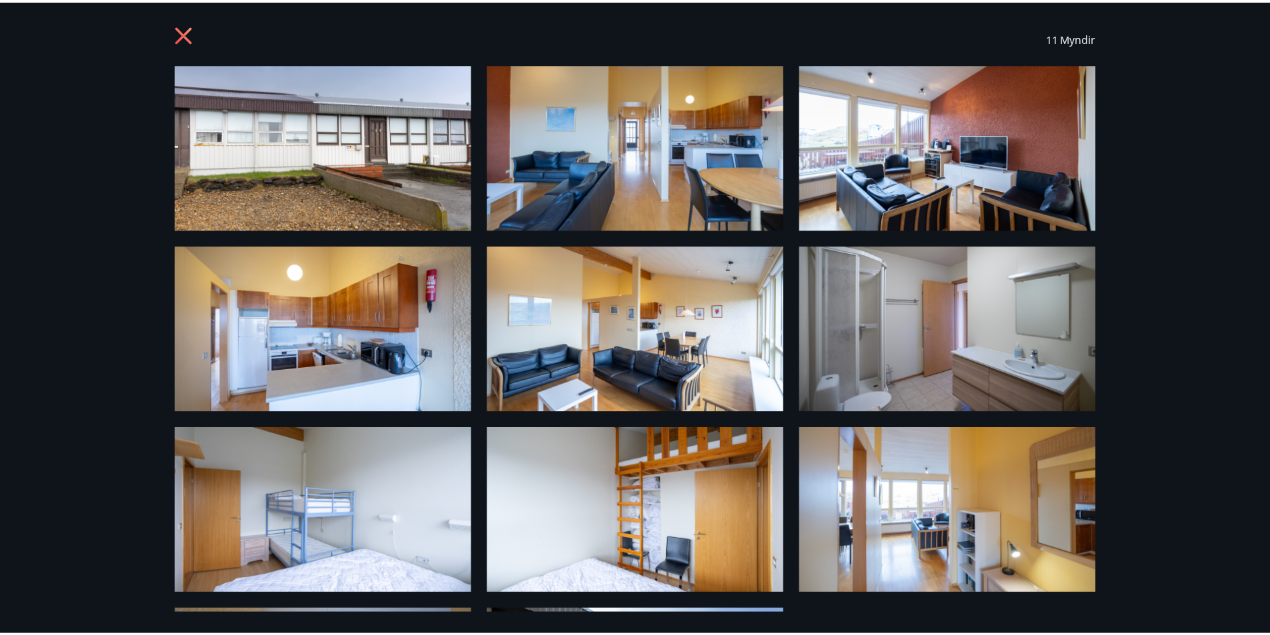
scroll to position [0, 0]
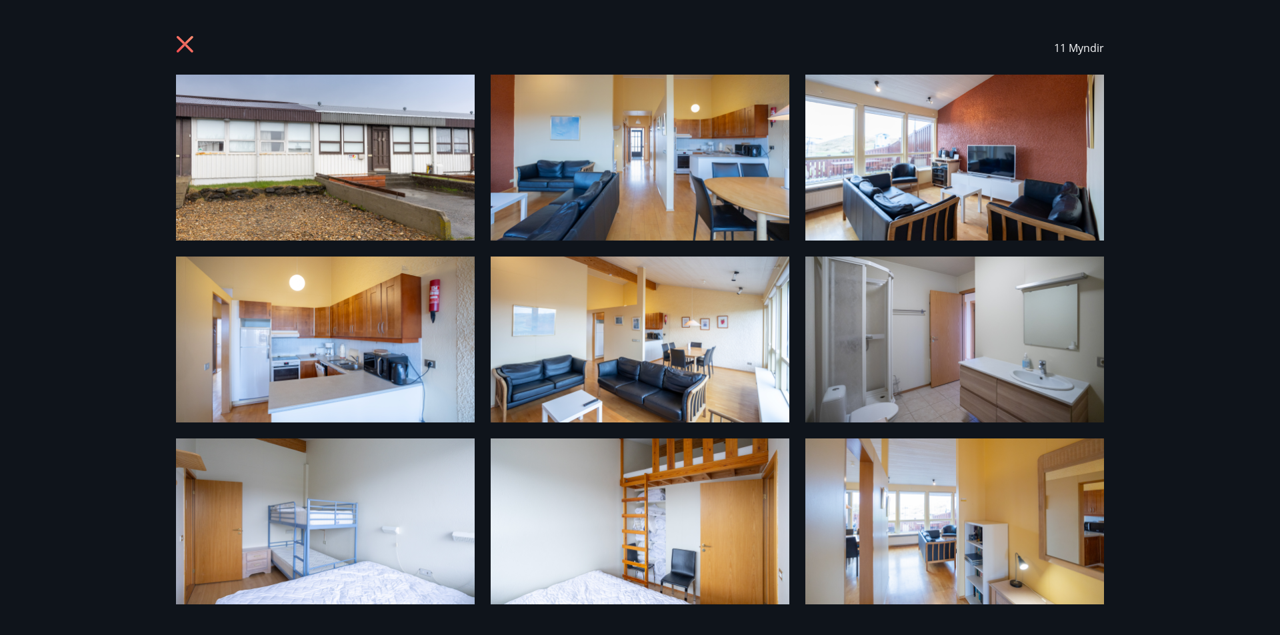
click at [183, 42] on icon at bounding box center [185, 44] width 17 height 17
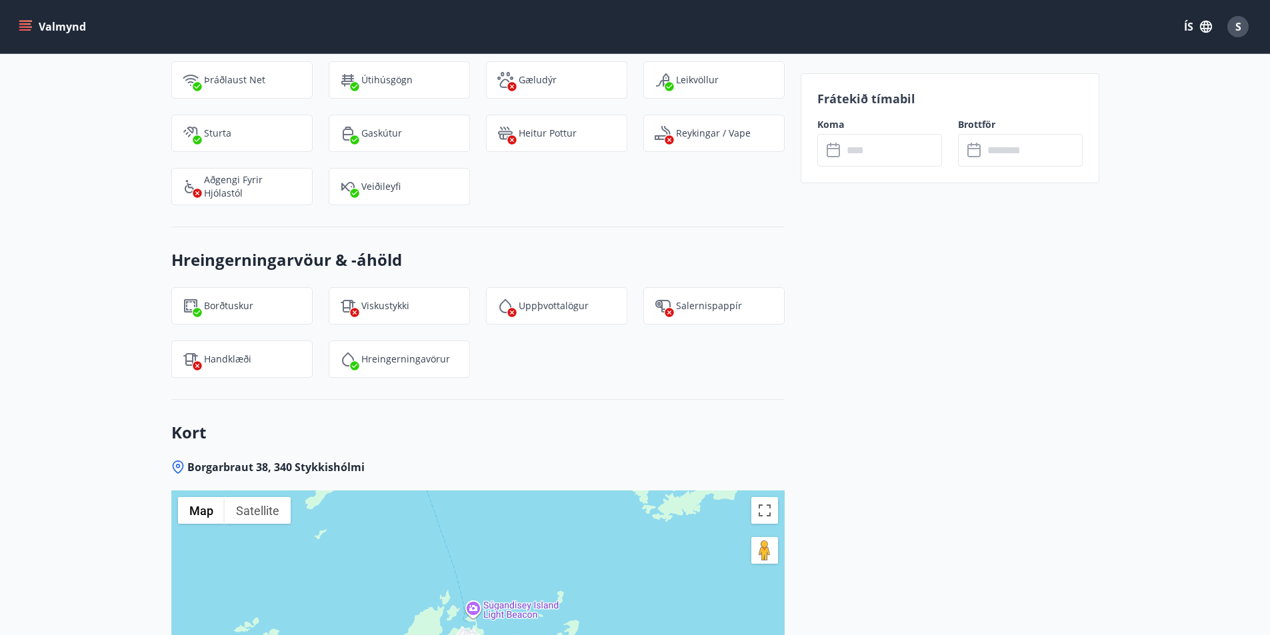
scroll to position [1200, 0]
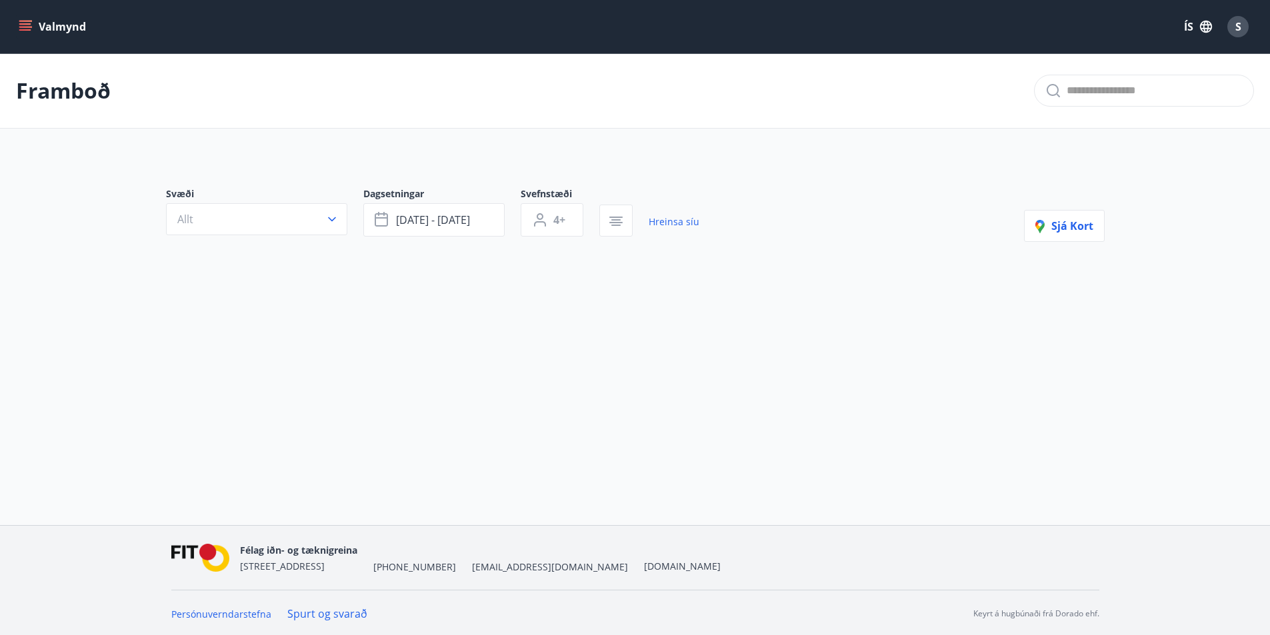
type input "*"
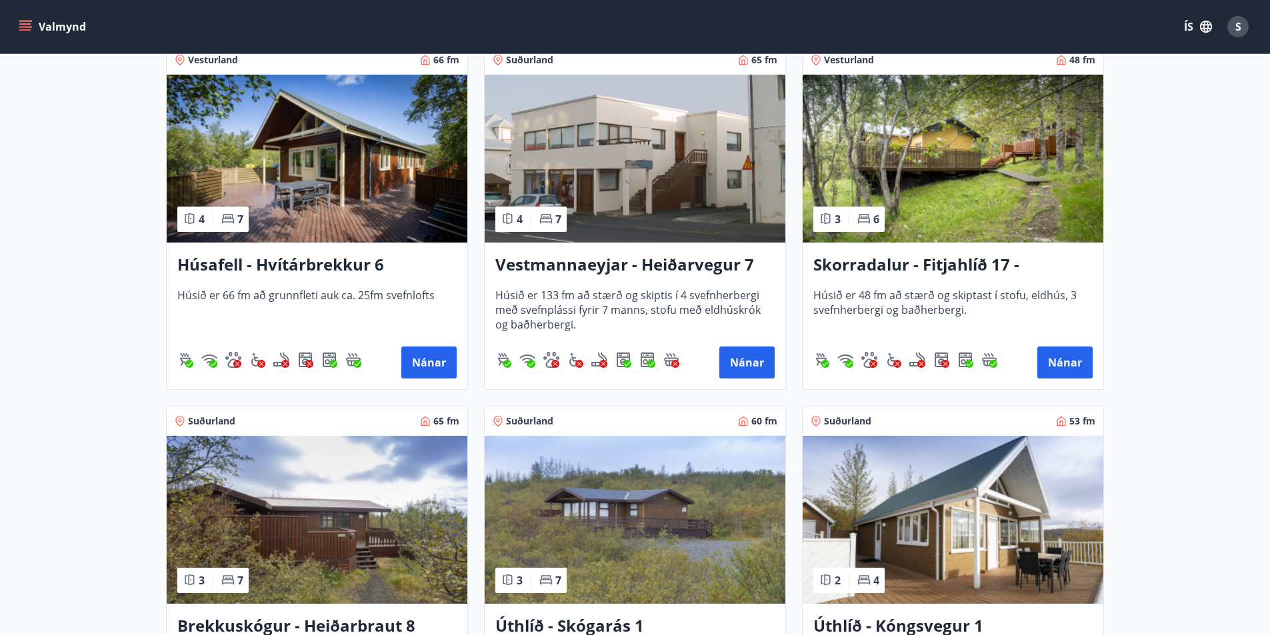
scroll to position [600, 0]
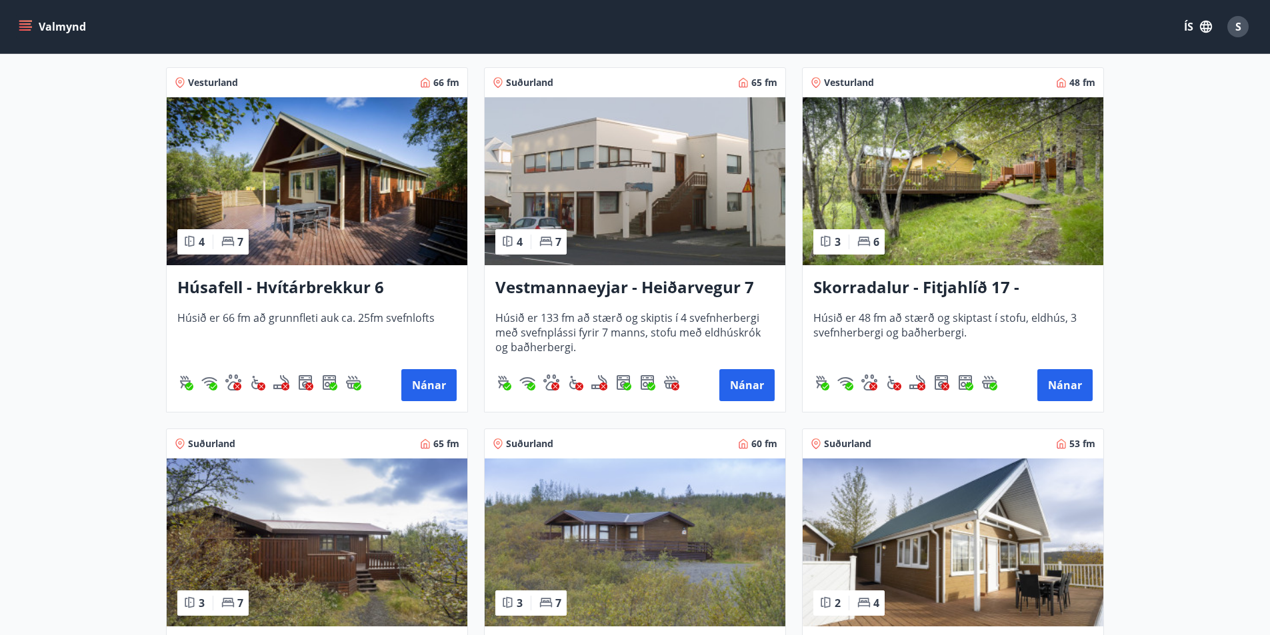
click at [317, 201] on img at bounding box center [317, 181] width 301 height 168
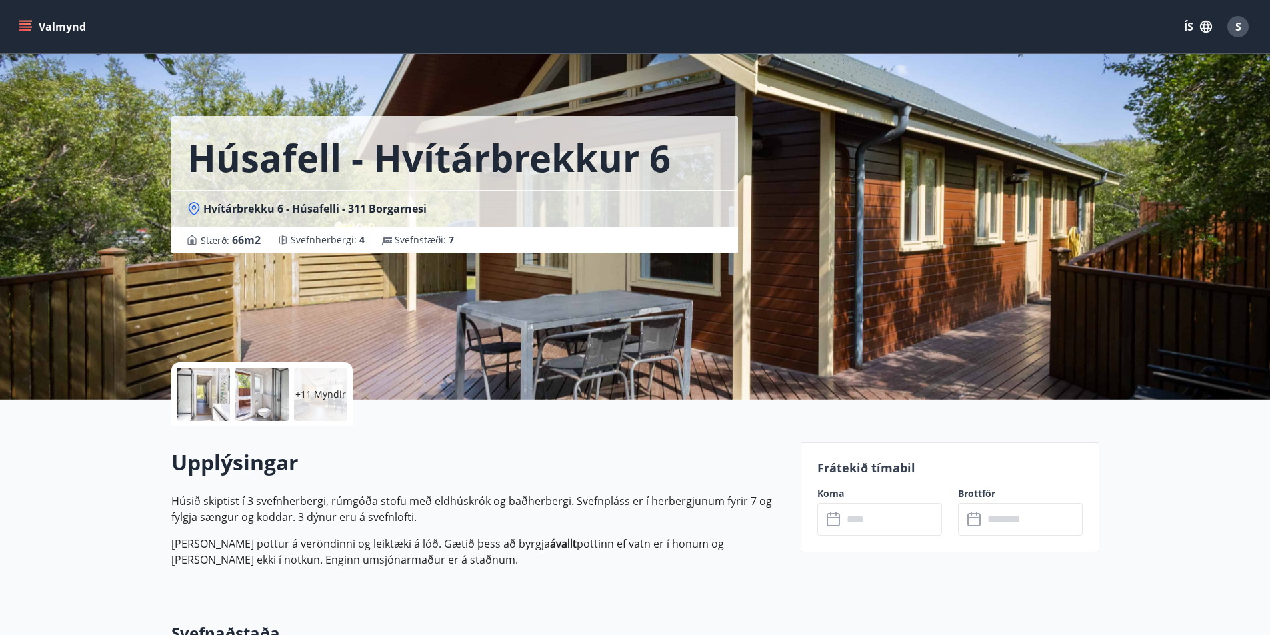
click at [322, 388] on p "+11 Myndir" at bounding box center [320, 394] width 51 height 13
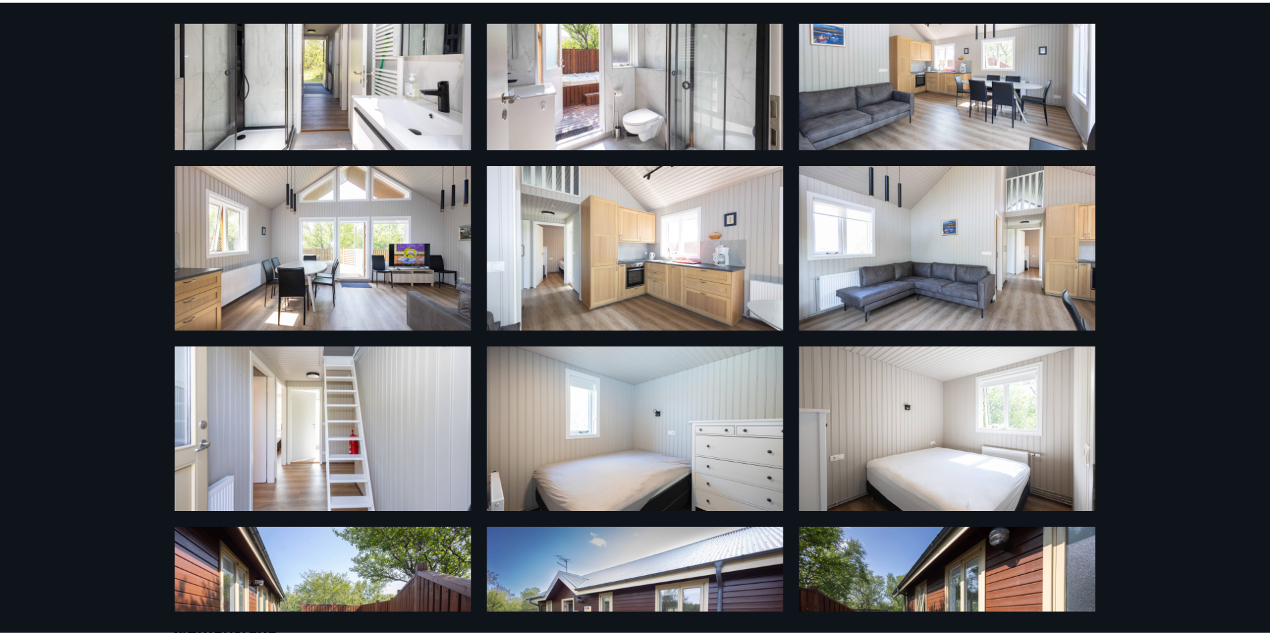
scroll to position [7, 0]
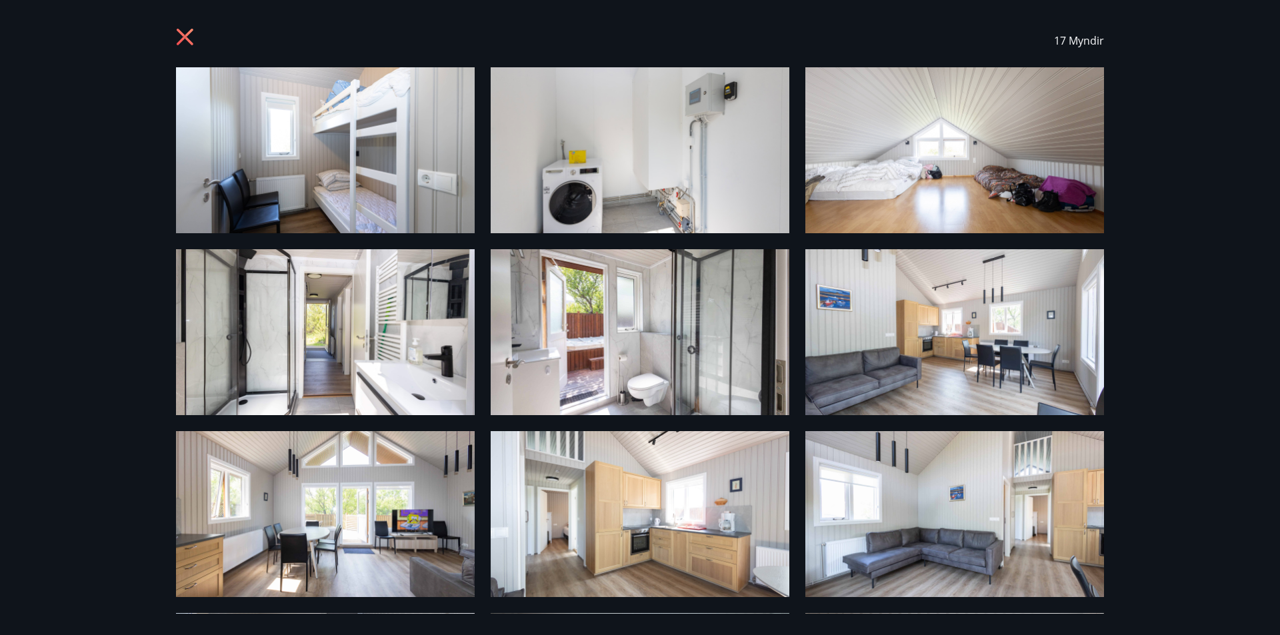
click at [188, 33] on icon at bounding box center [185, 37] width 17 height 17
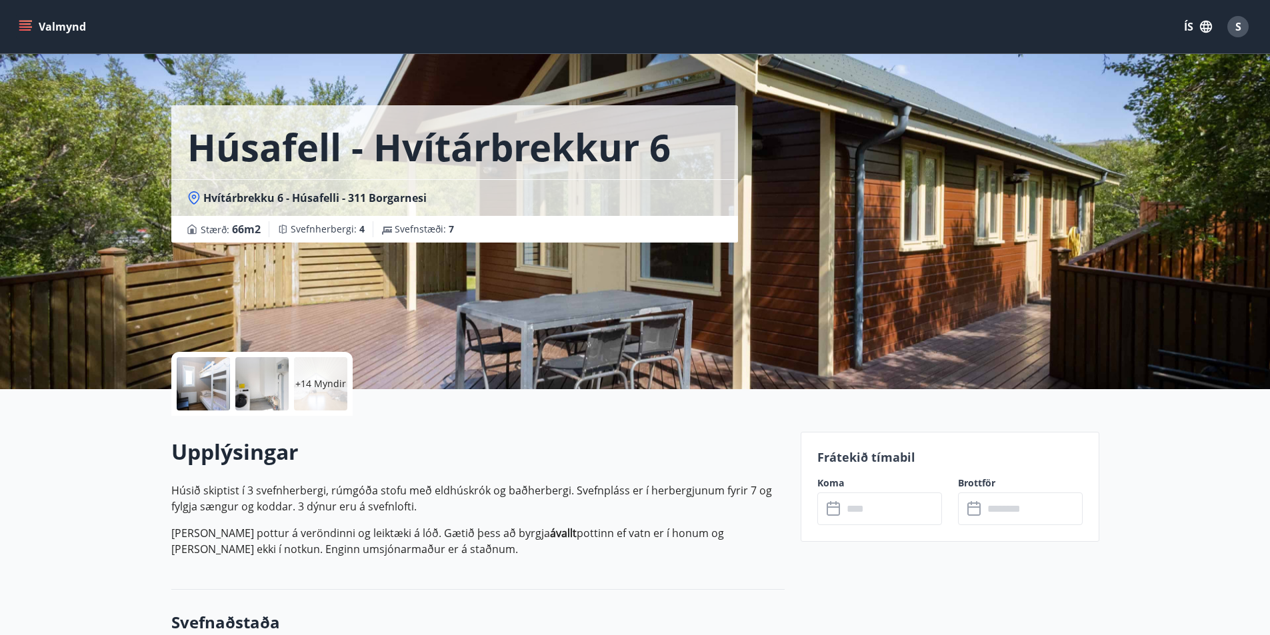
scroll to position [200, 0]
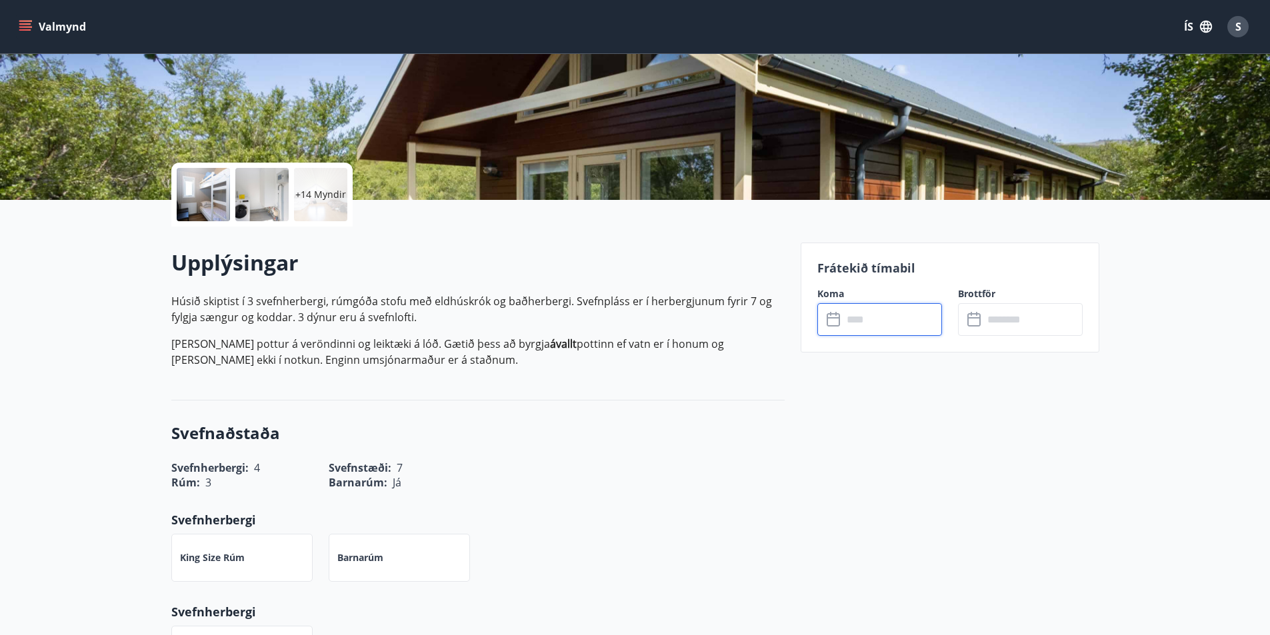
click at [863, 316] on input "text" at bounding box center [892, 319] width 99 height 33
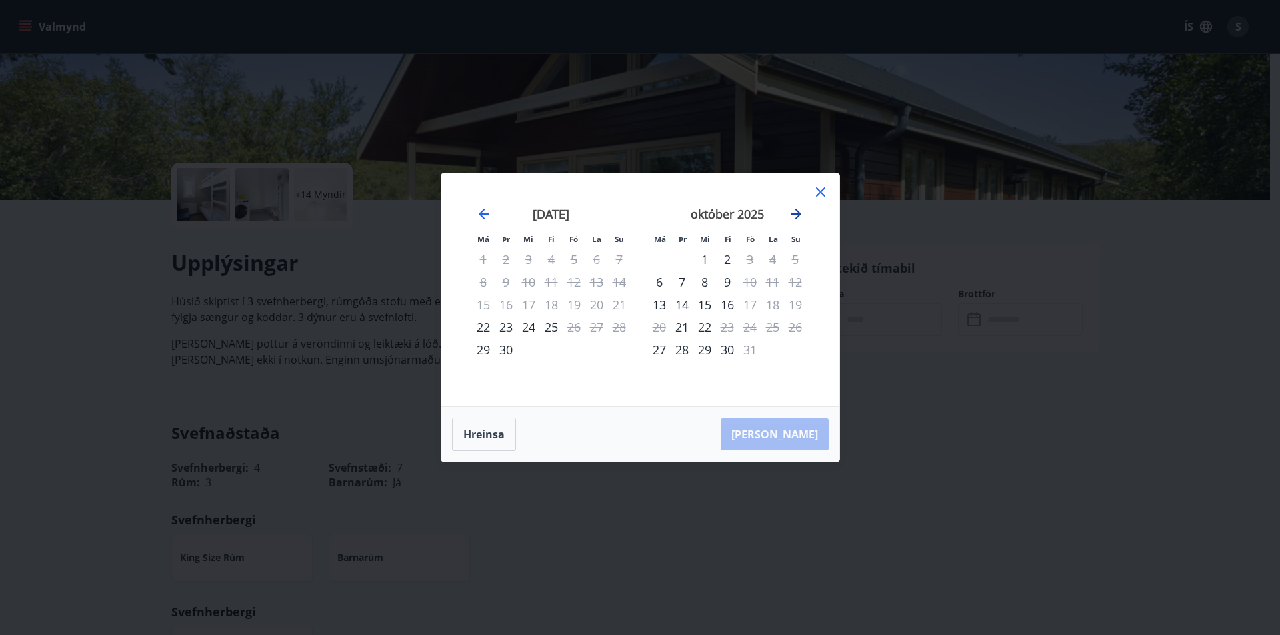
click at [799, 211] on icon "Move forward to switch to the next month." at bounding box center [796, 214] width 16 height 16
click at [821, 188] on icon at bounding box center [821, 192] width 16 height 16
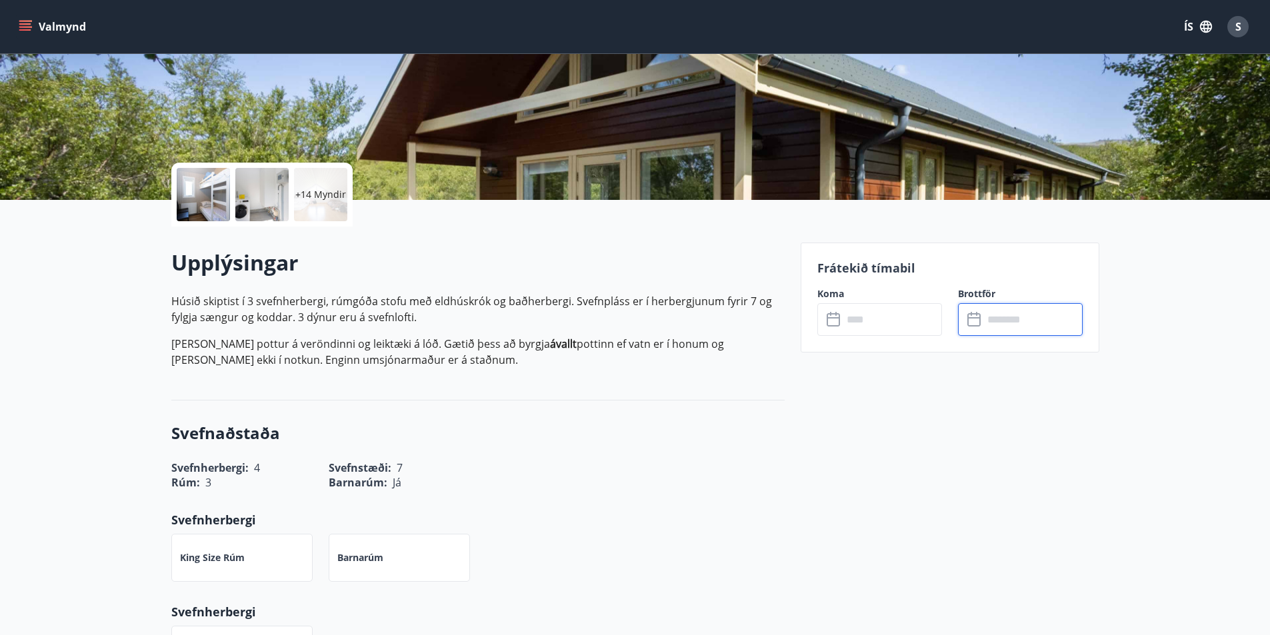
click at [1000, 319] on input "text" at bounding box center [1033, 319] width 99 height 33
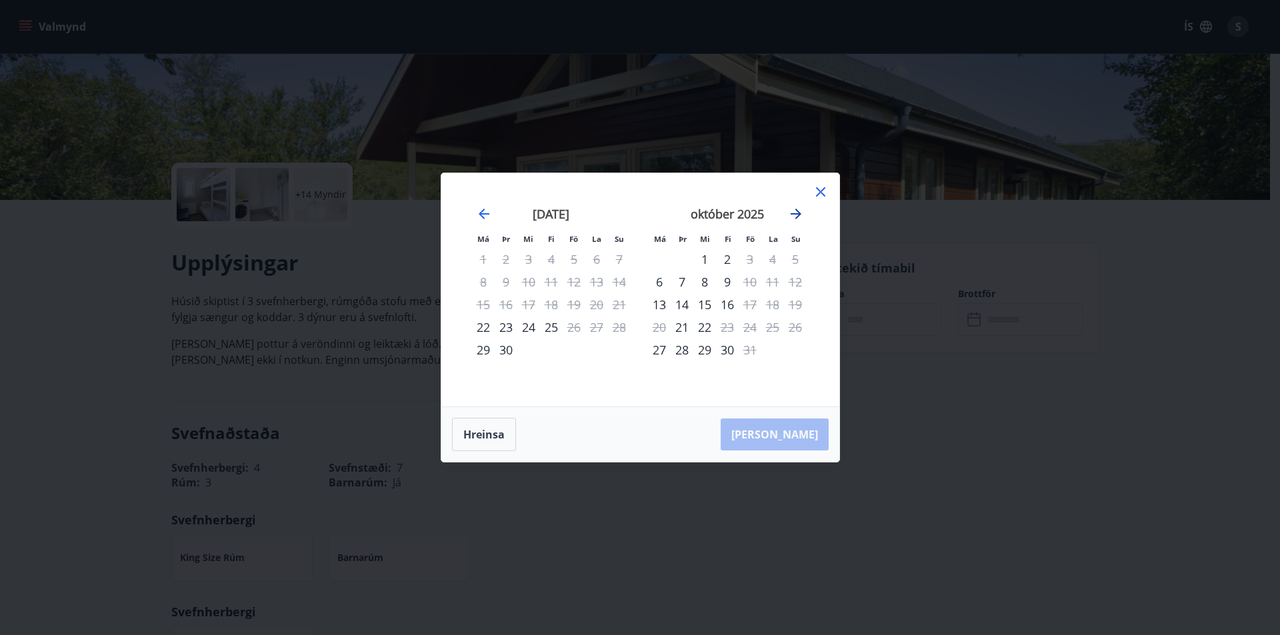
click at [792, 211] on icon "Move forward to switch to the next month." at bounding box center [796, 214] width 16 height 16
click at [823, 191] on icon at bounding box center [821, 192] width 16 height 16
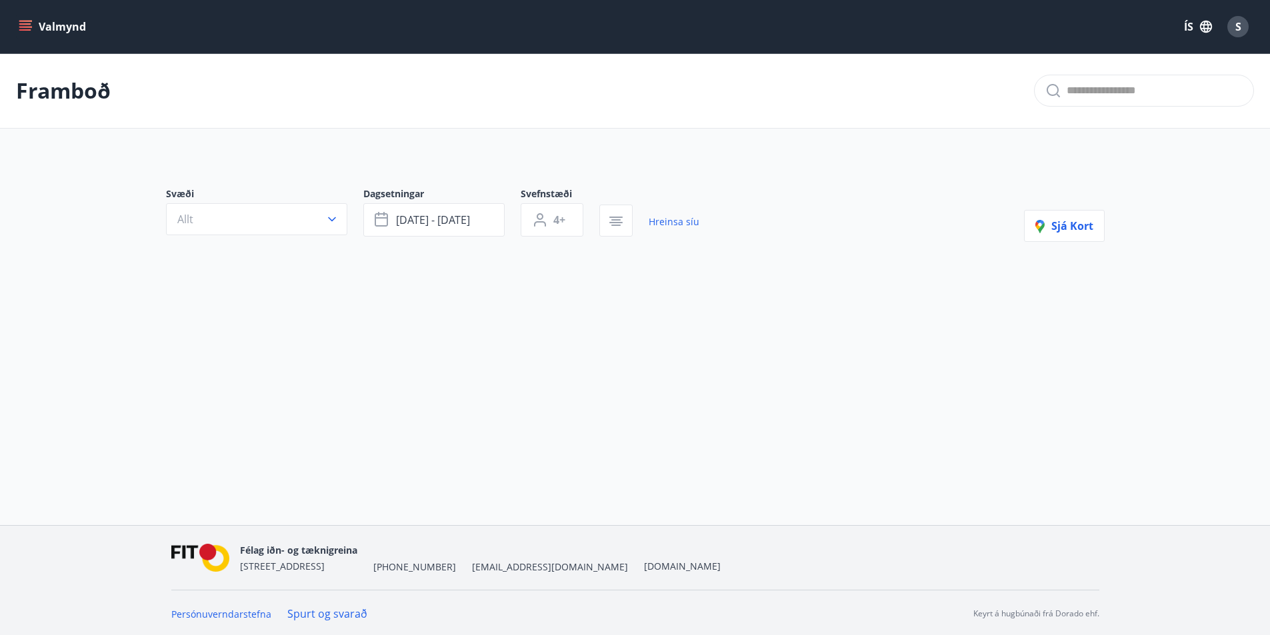
type input "*"
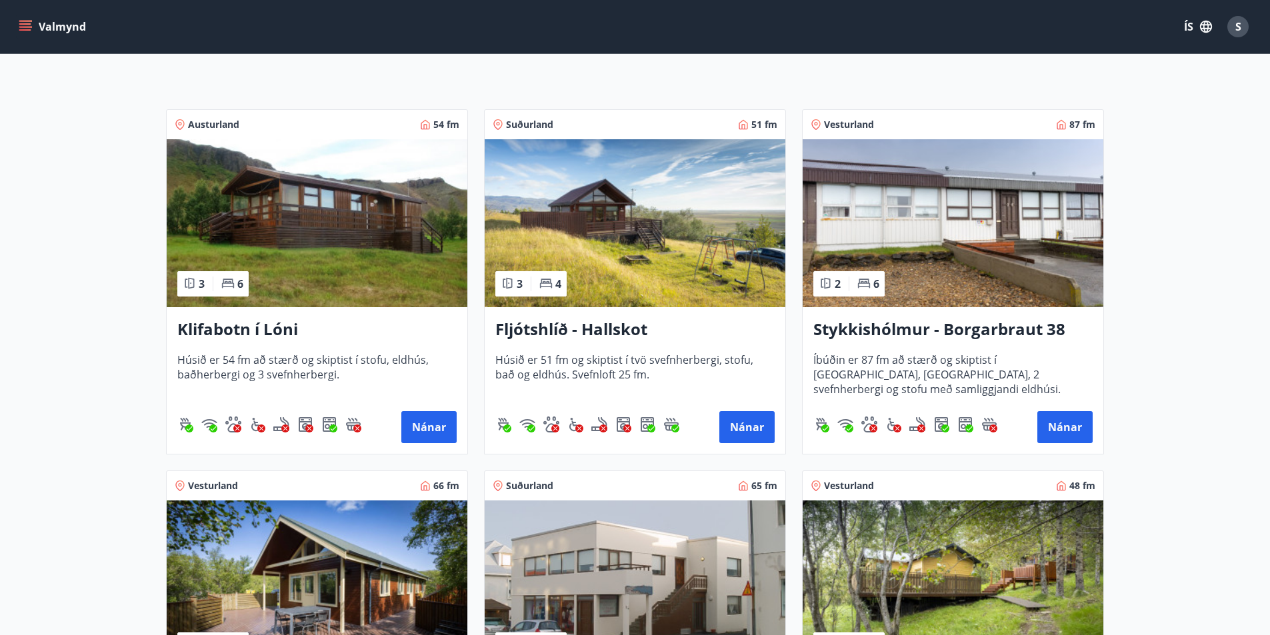
scroll to position [200, 0]
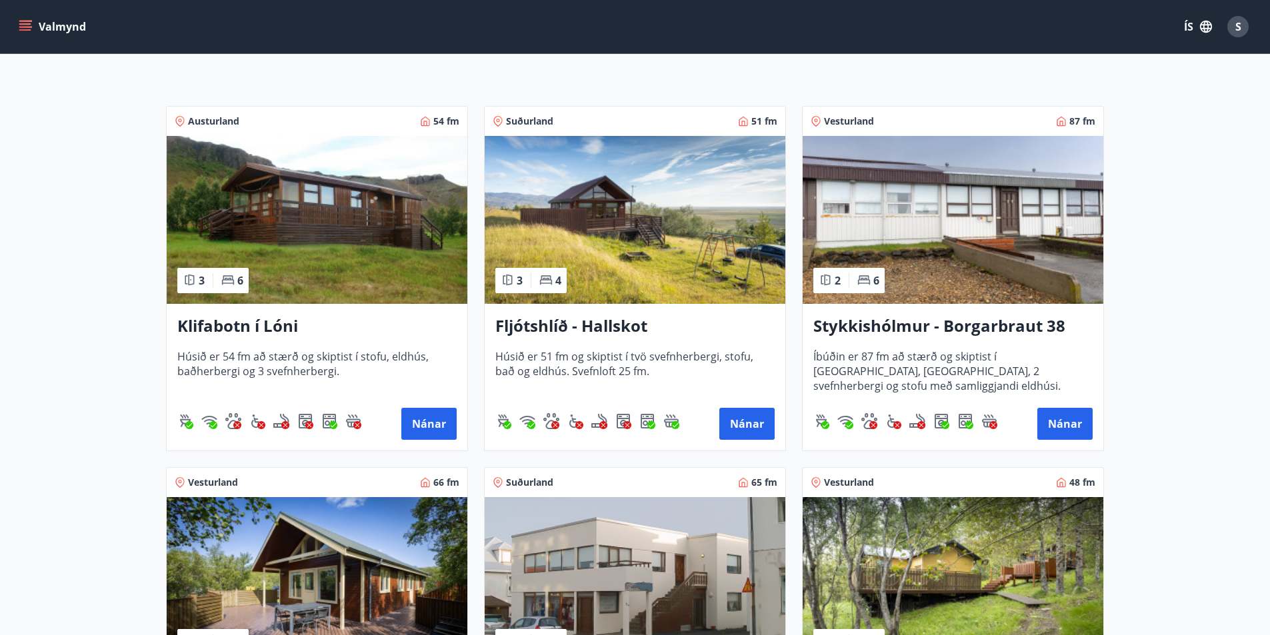
click at [644, 263] on img at bounding box center [635, 220] width 301 height 168
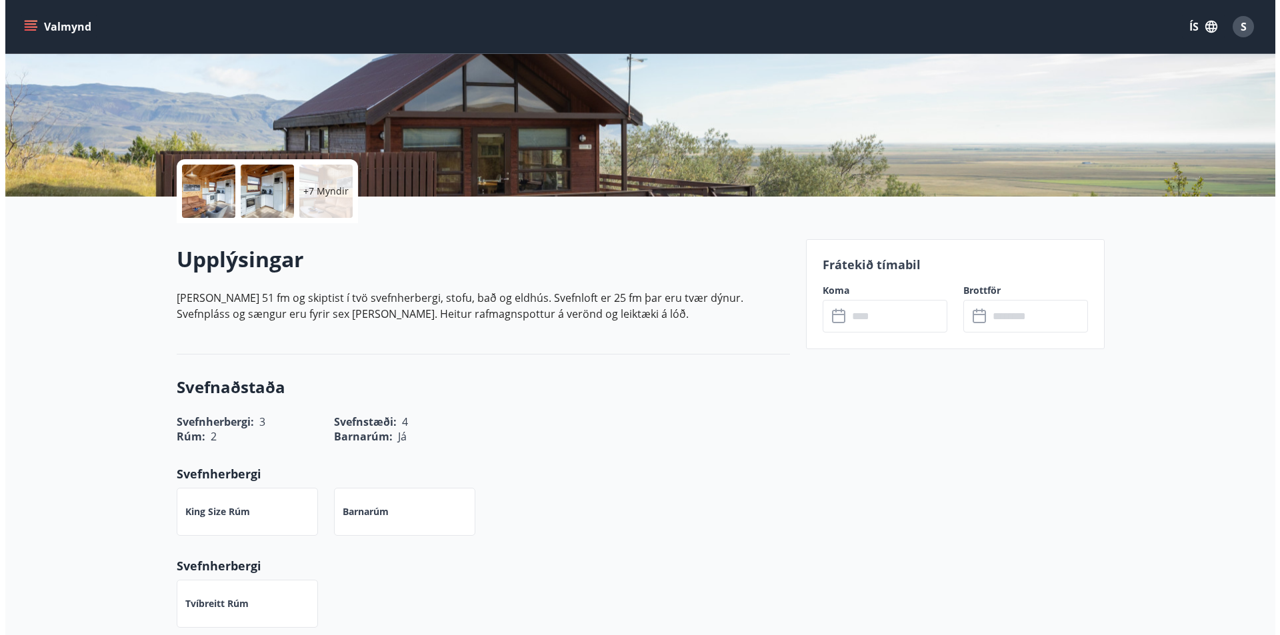
scroll to position [200, 0]
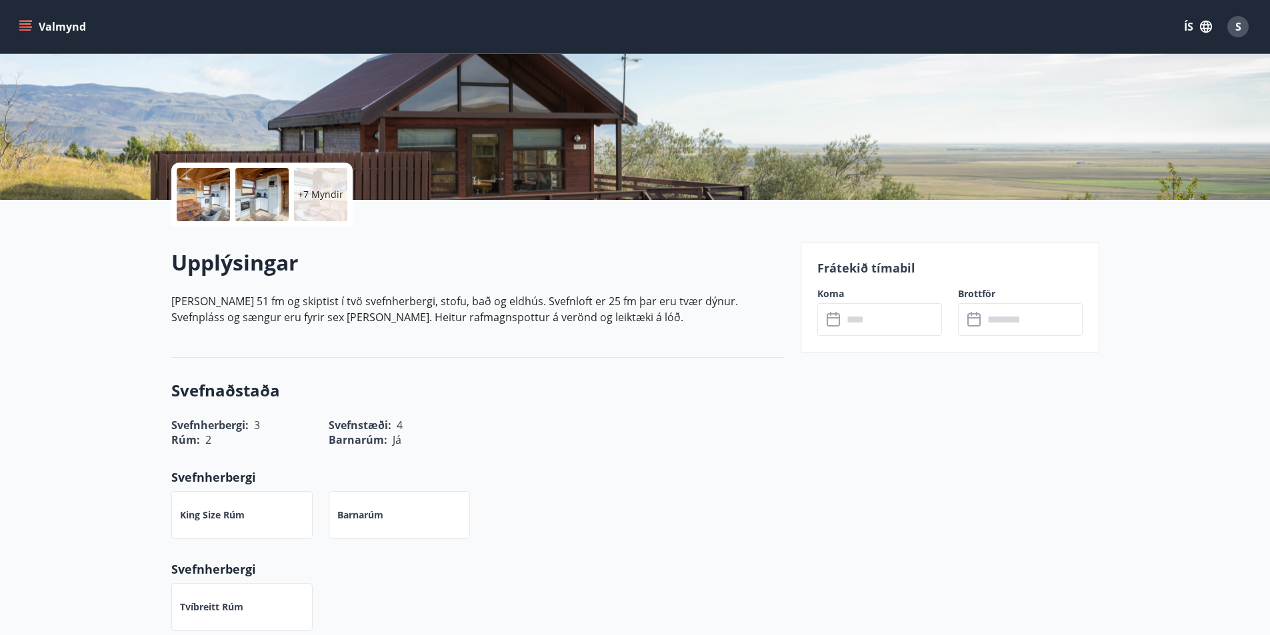
click at [304, 195] on p "+7 Myndir" at bounding box center [320, 194] width 45 height 13
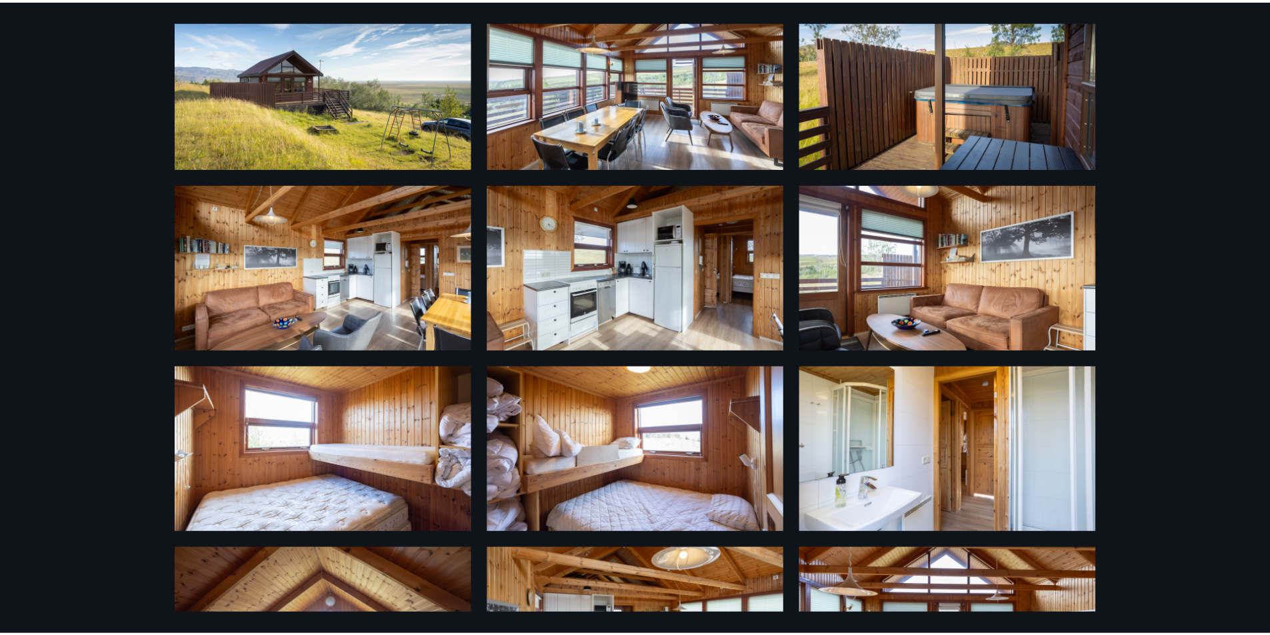
scroll to position [0, 0]
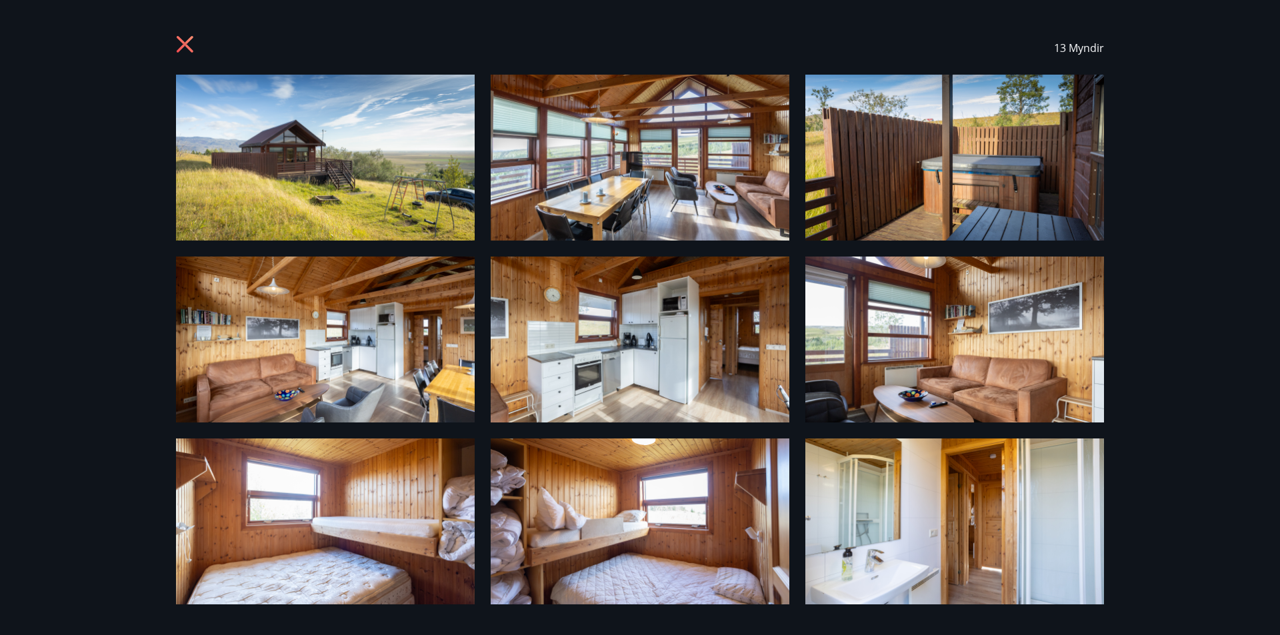
click at [199, 43] on div "13 Myndir" at bounding box center [640, 47] width 928 height 53
click at [191, 44] on icon at bounding box center [186, 45] width 21 height 21
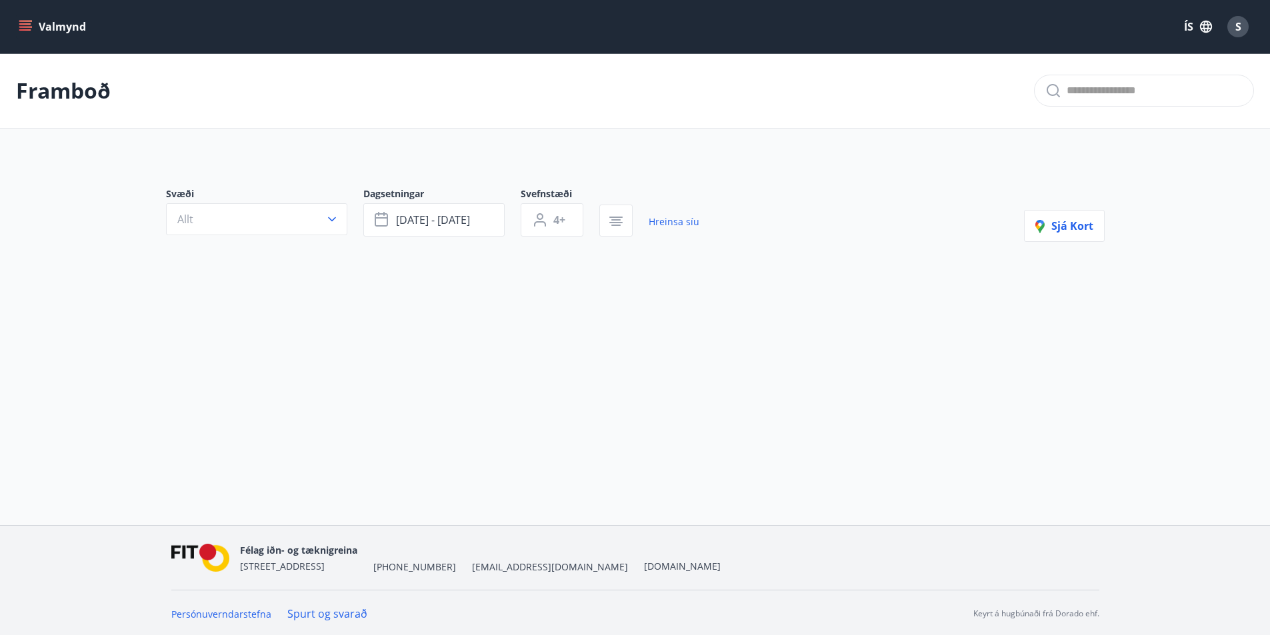
type input "*"
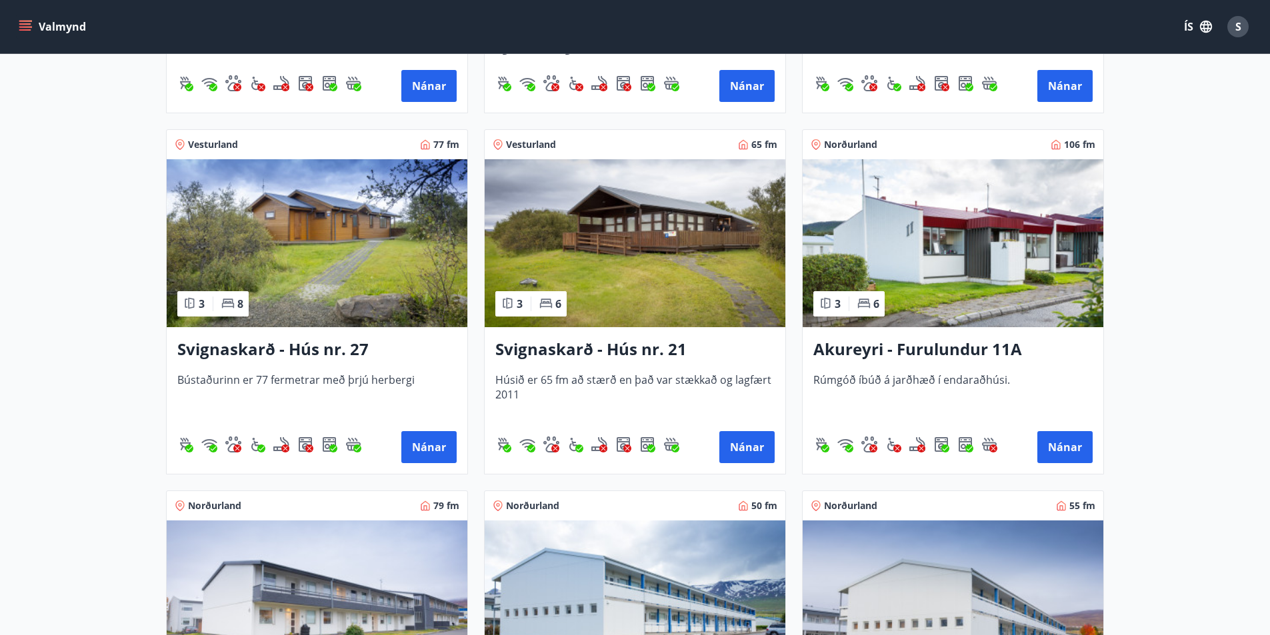
scroll to position [1599, 0]
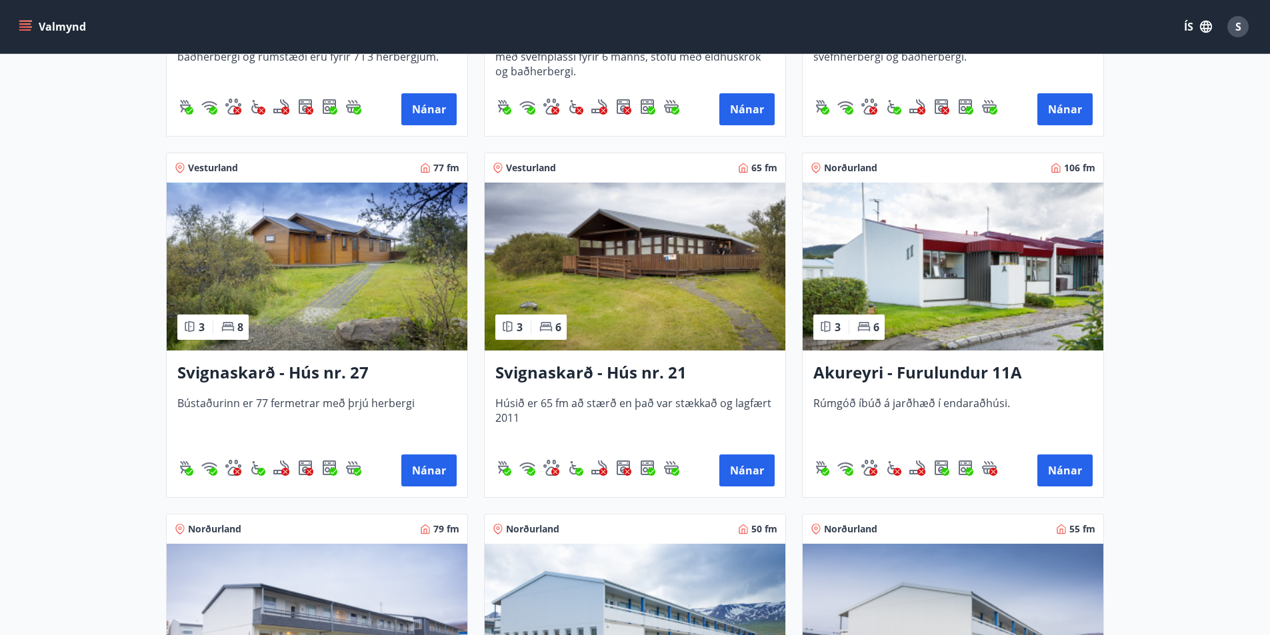
click at [540, 263] on img at bounding box center [635, 267] width 301 height 168
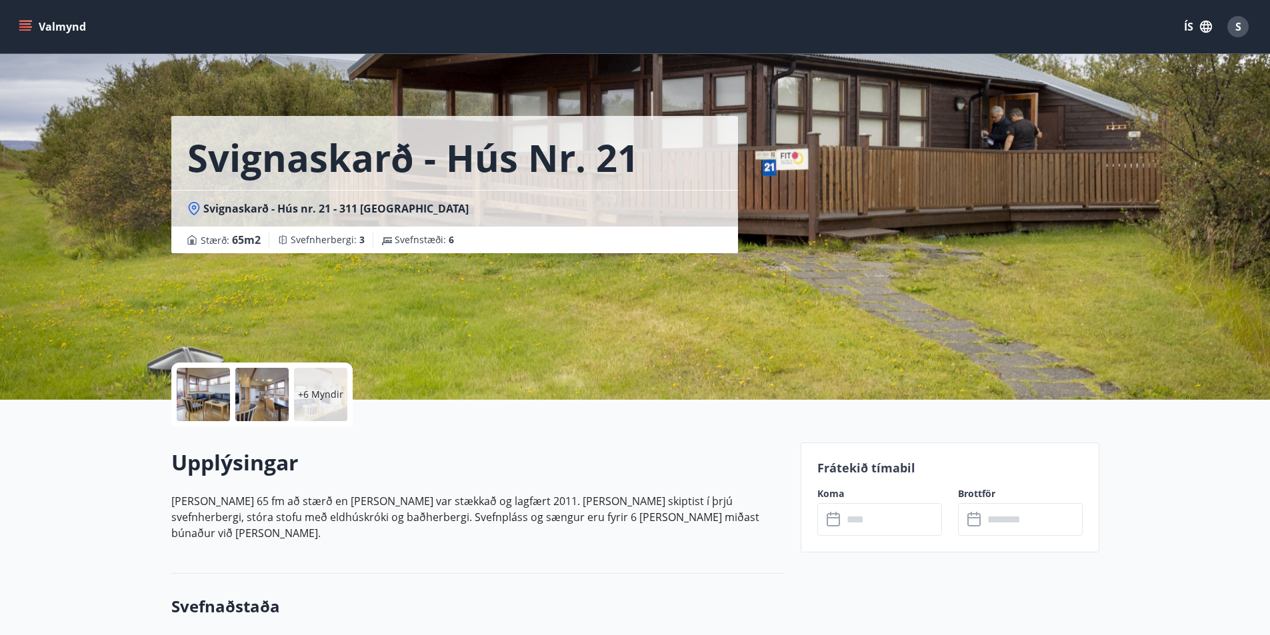
click at [333, 391] on p "+6 Myndir" at bounding box center [320, 394] width 45 height 13
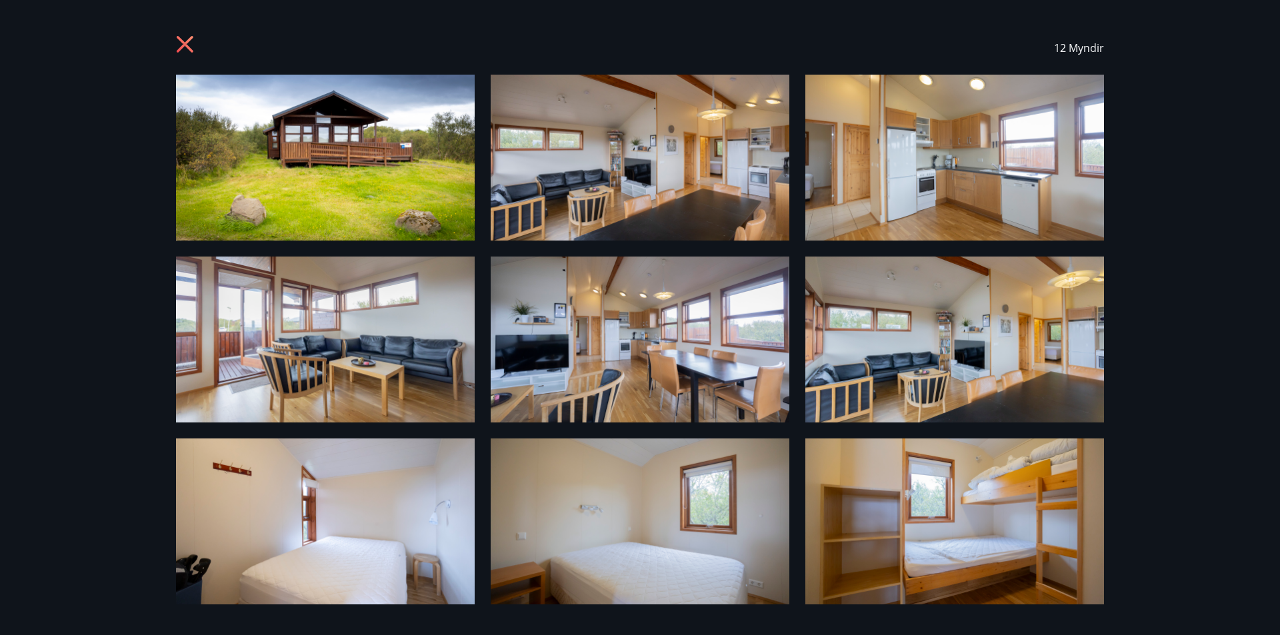
click at [191, 43] on icon at bounding box center [186, 45] width 21 height 21
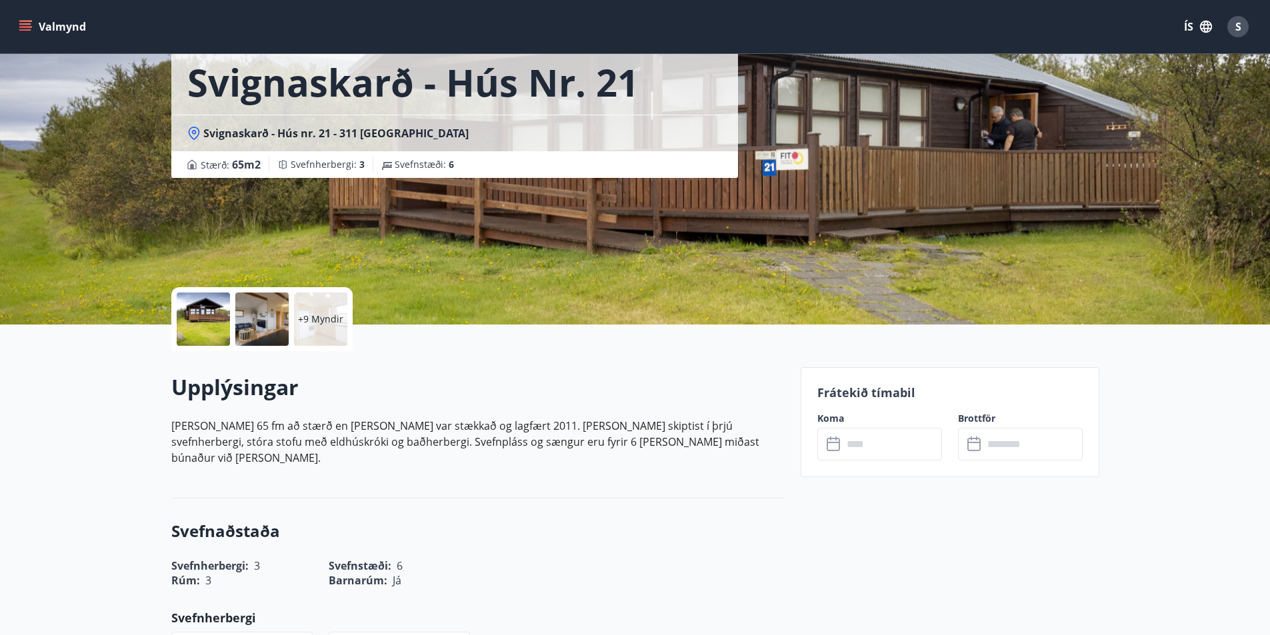
scroll to position [267, 0]
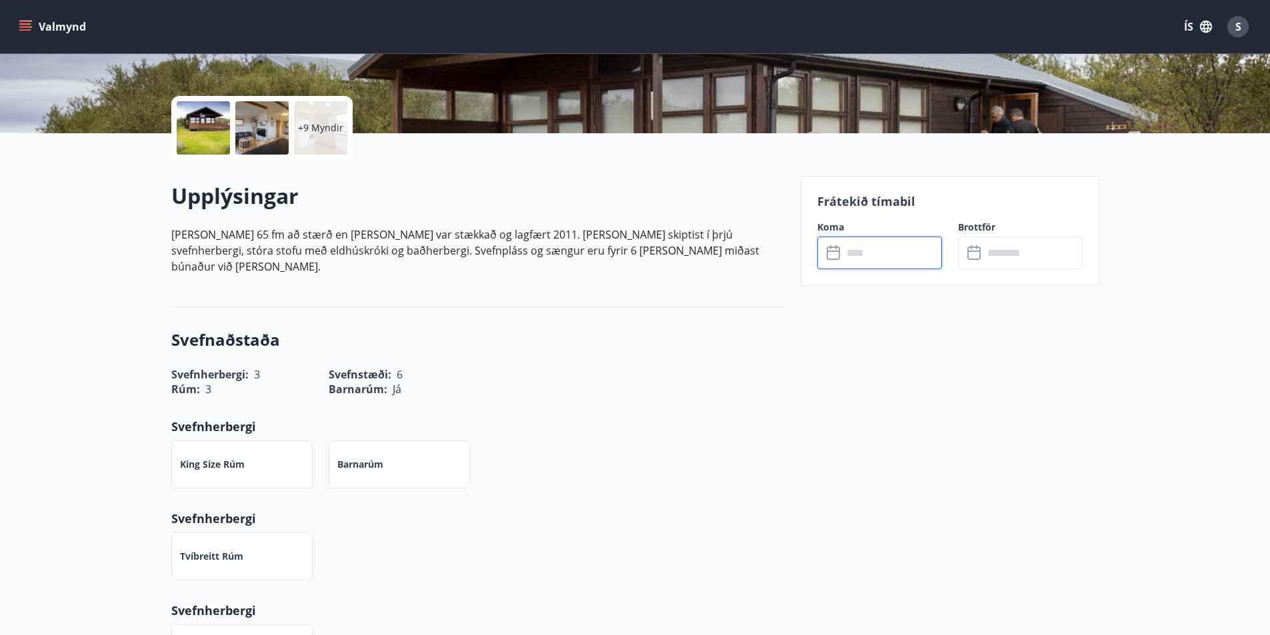
click at [867, 259] on input "text" at bounding box center [892, 253] width 99 height 33
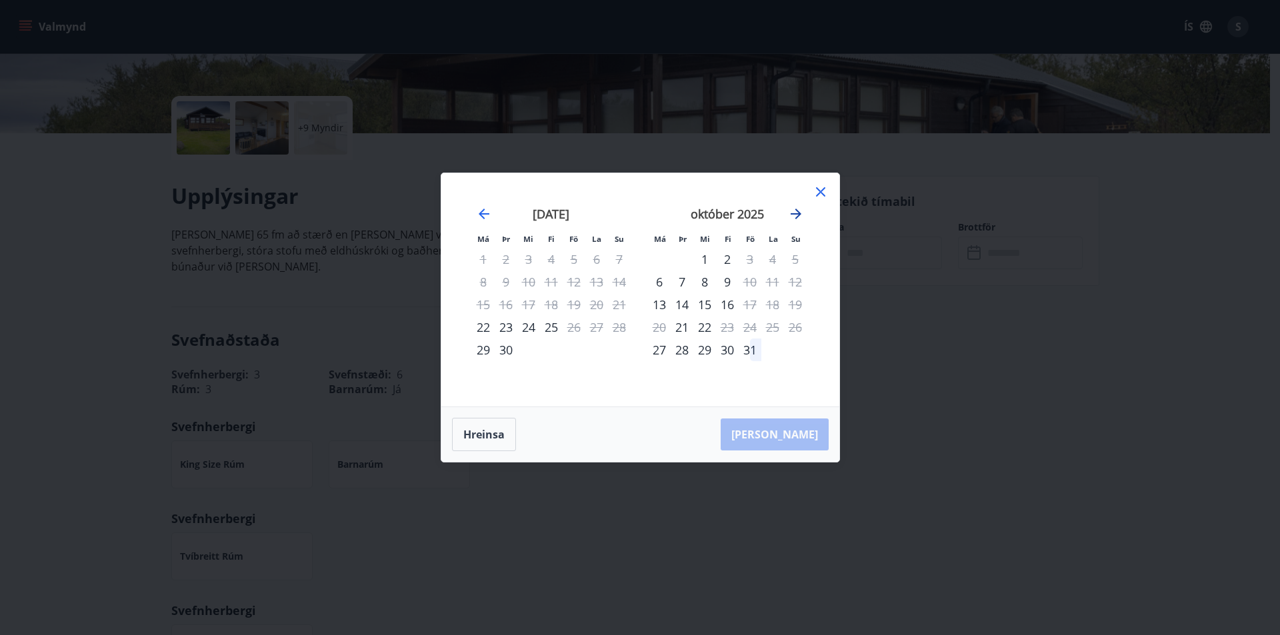
click at [795, 212] on icon "Move forward to switch to the next month." at bounding box center [796, 214] width 16 height 16
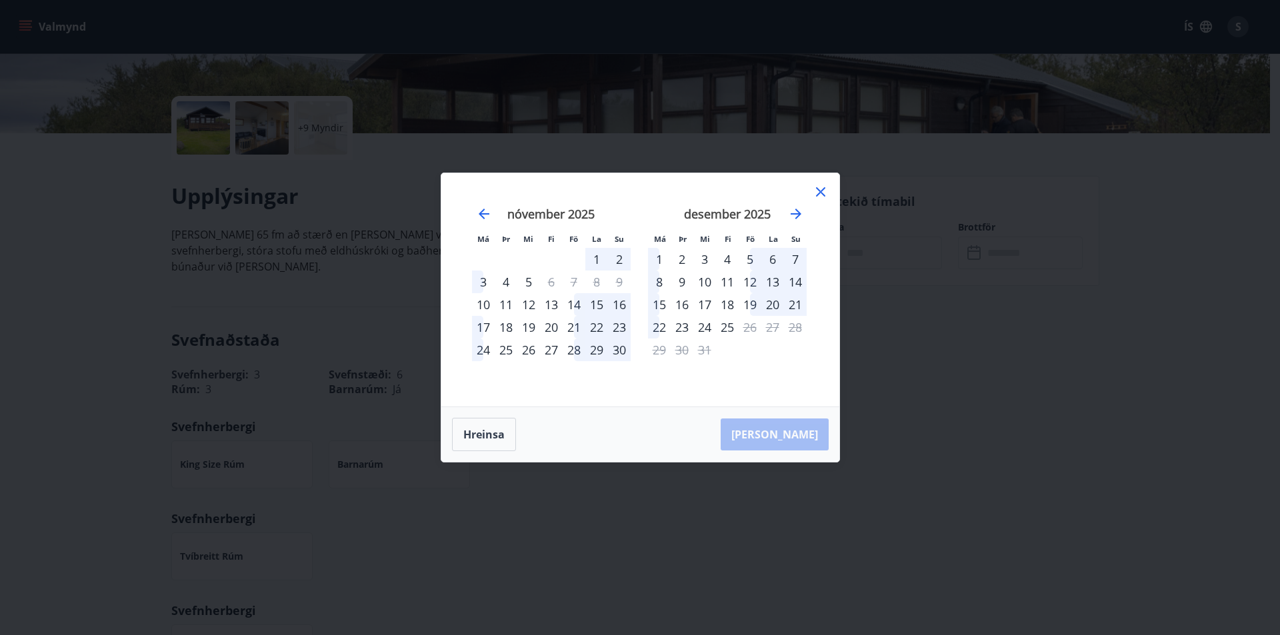
click at [823, 191] on icon at bounding box center [821, 192] width 16 height 16
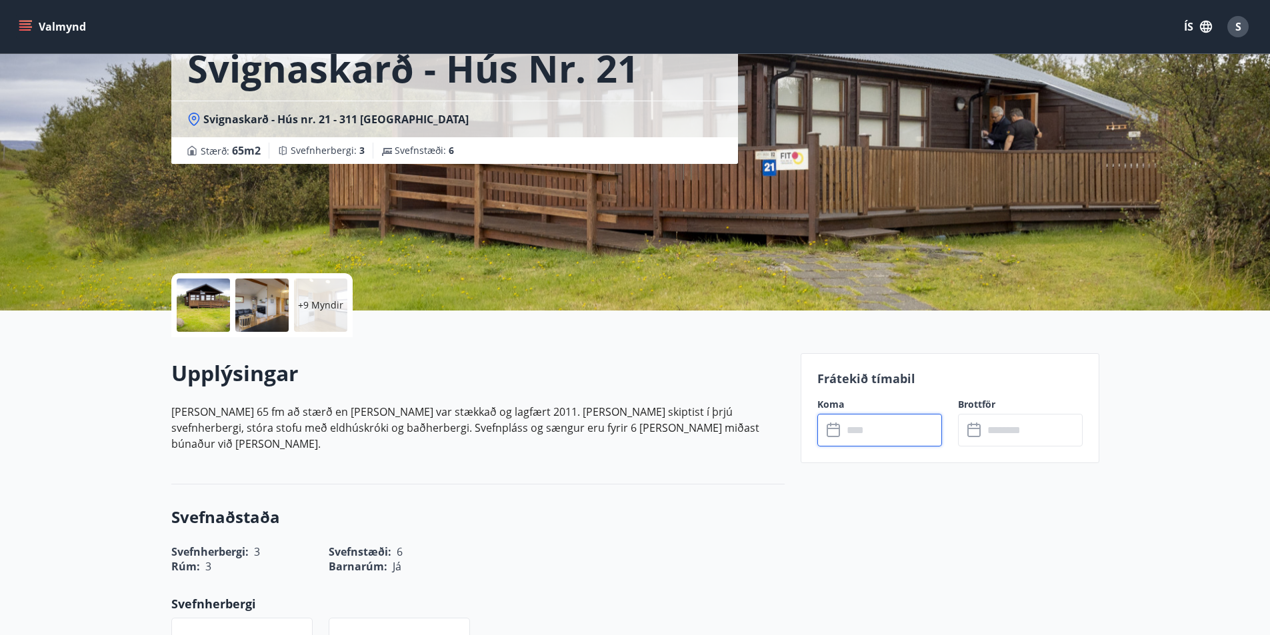
scroll to position [0, 0]
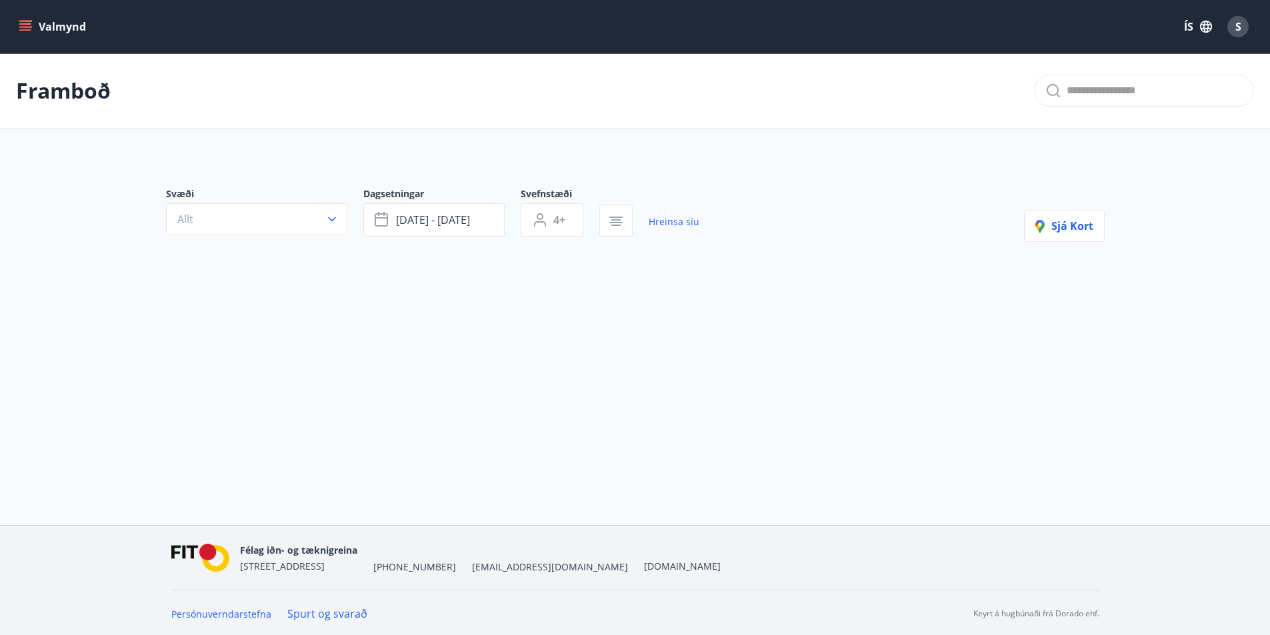
type input "*"
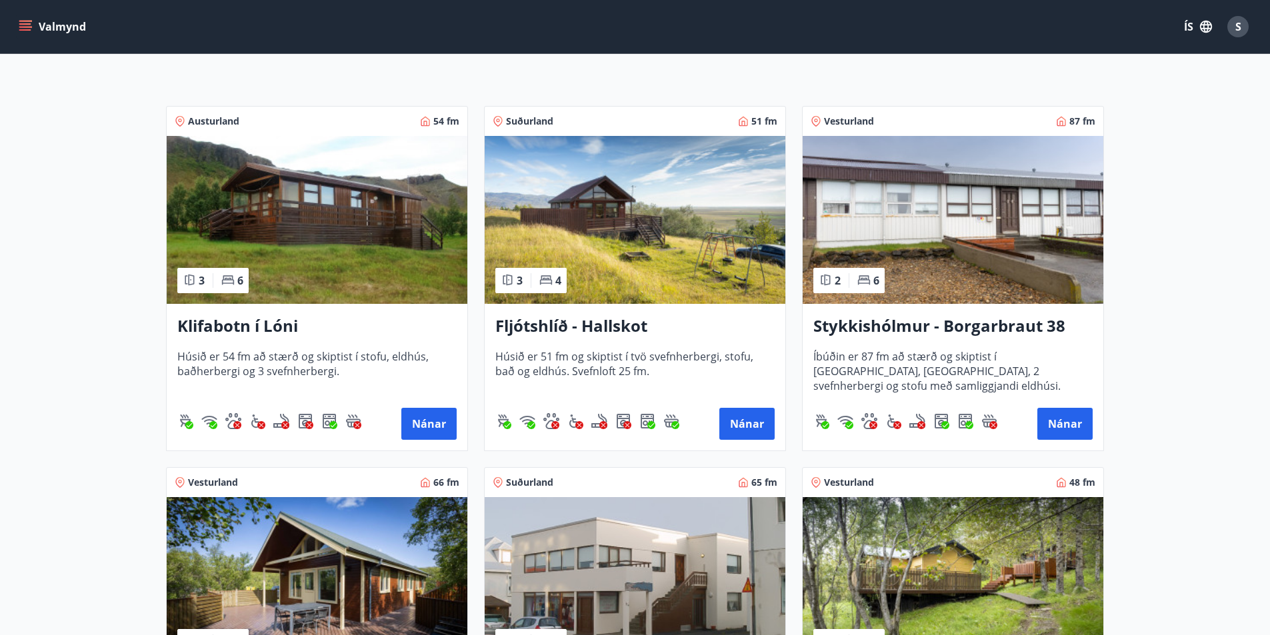
scroll to position [600, 0]
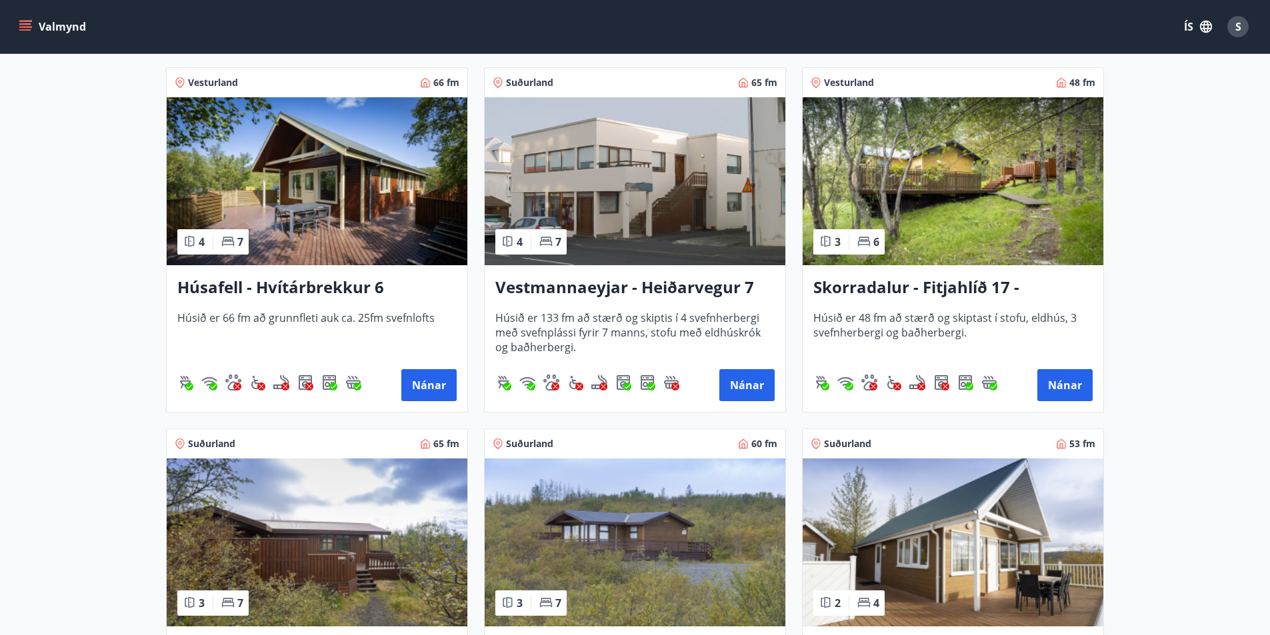
click at [564, 210] on img at bounding box center [635, 181] width 301 height 168
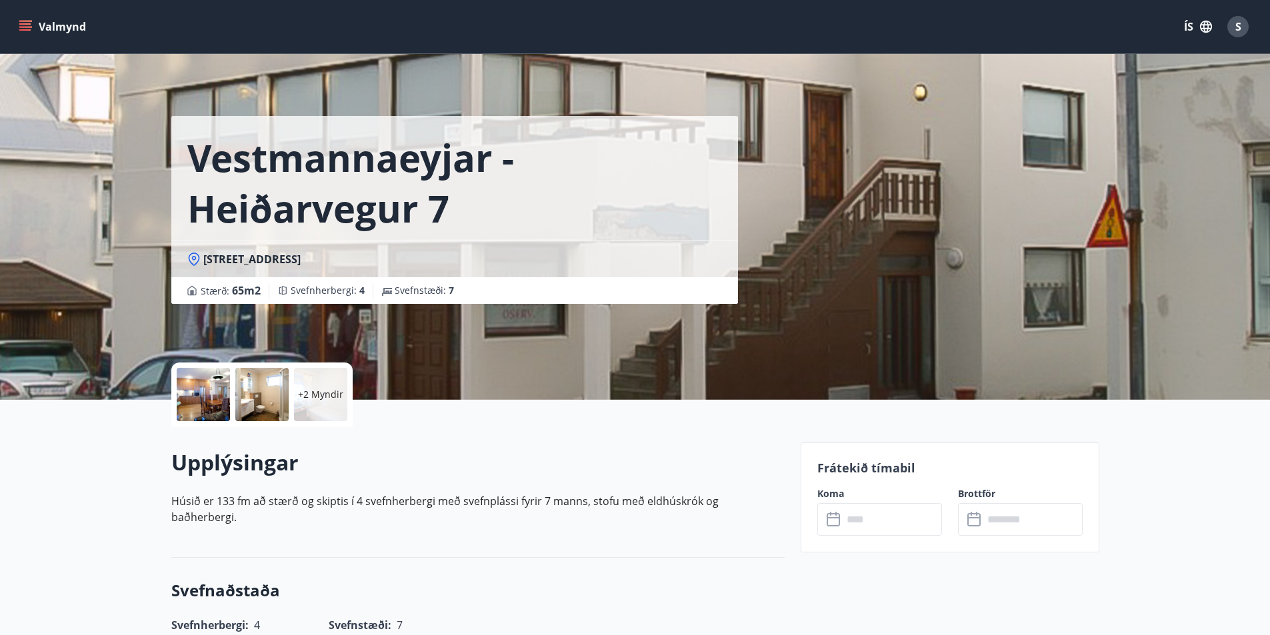
click at [329, 402] on div "+2 Myndir" at bounding box center [320, 394] width 53 height 53
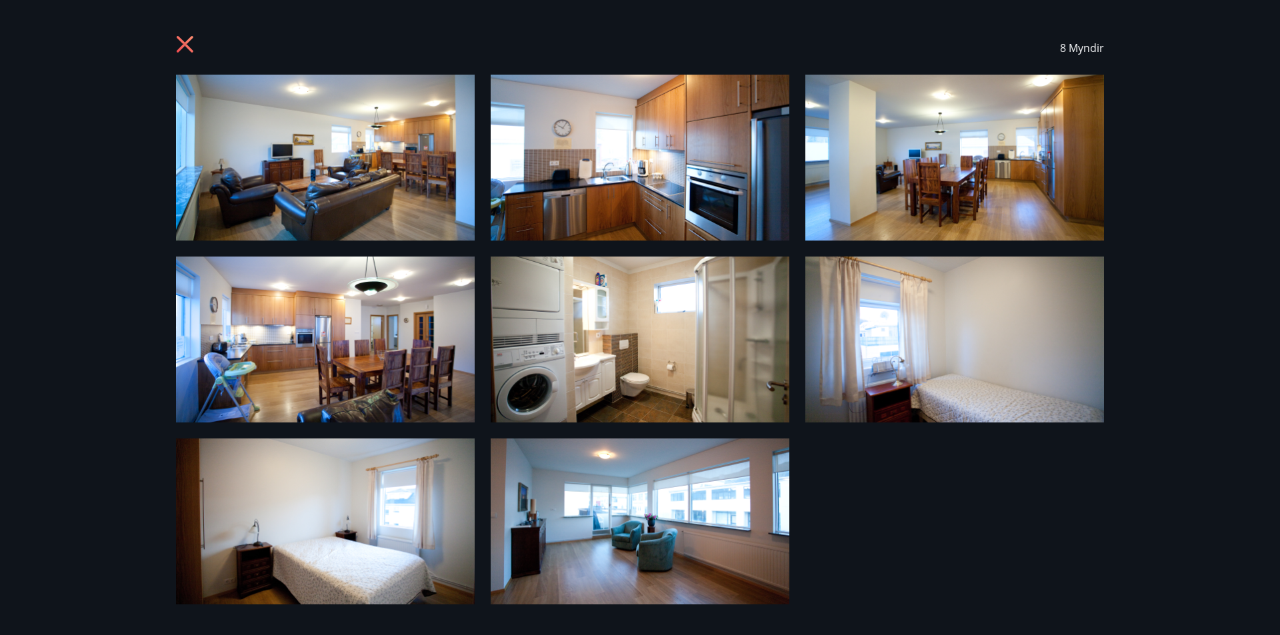
click at [180, 45] on icon at bounding box center [186, 45] width 21 height 21
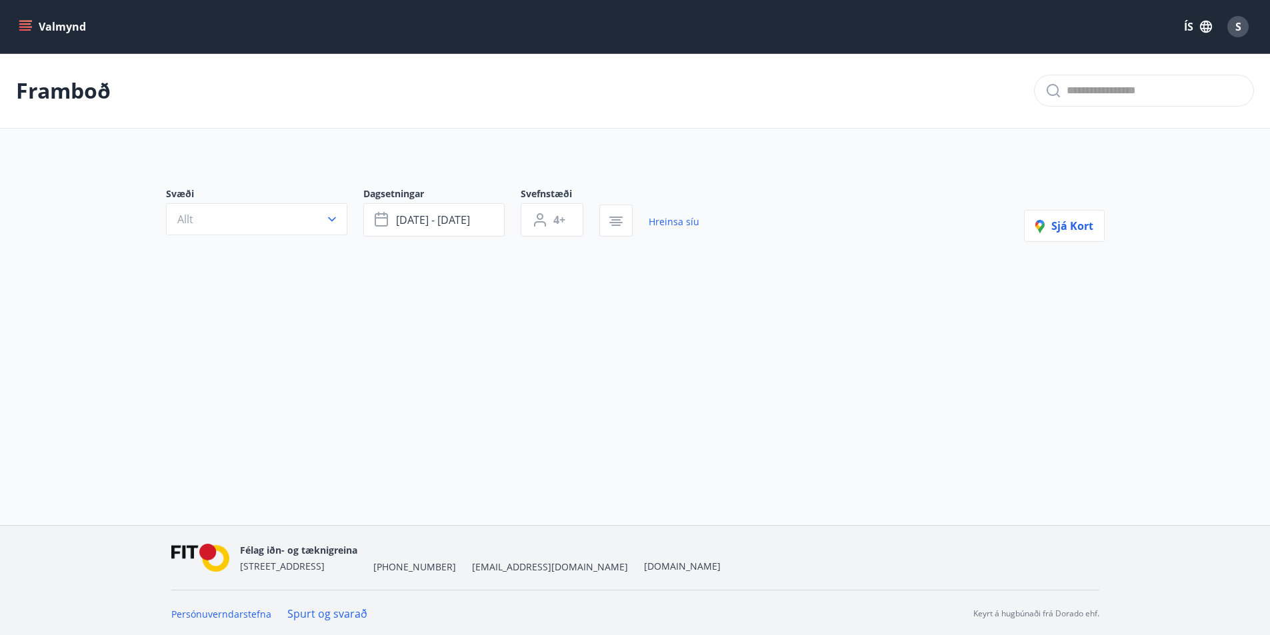
type input "*"
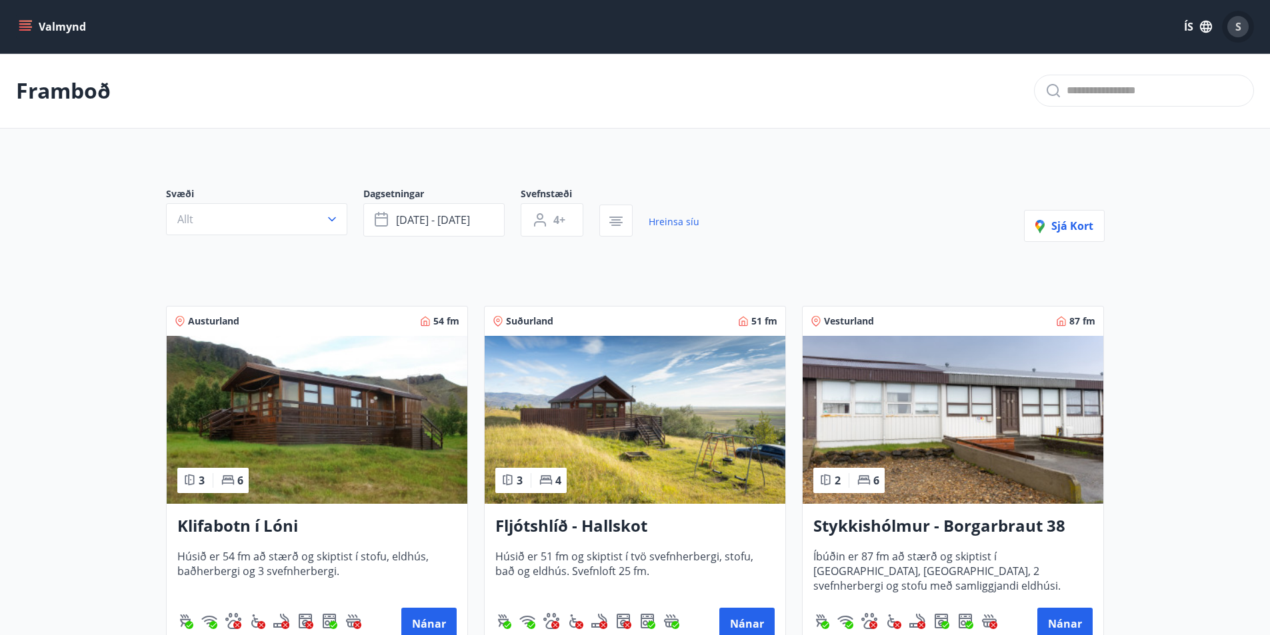
click at [1240, 29] on span "S" at bounding box center [1239, 26] width 6 height 15
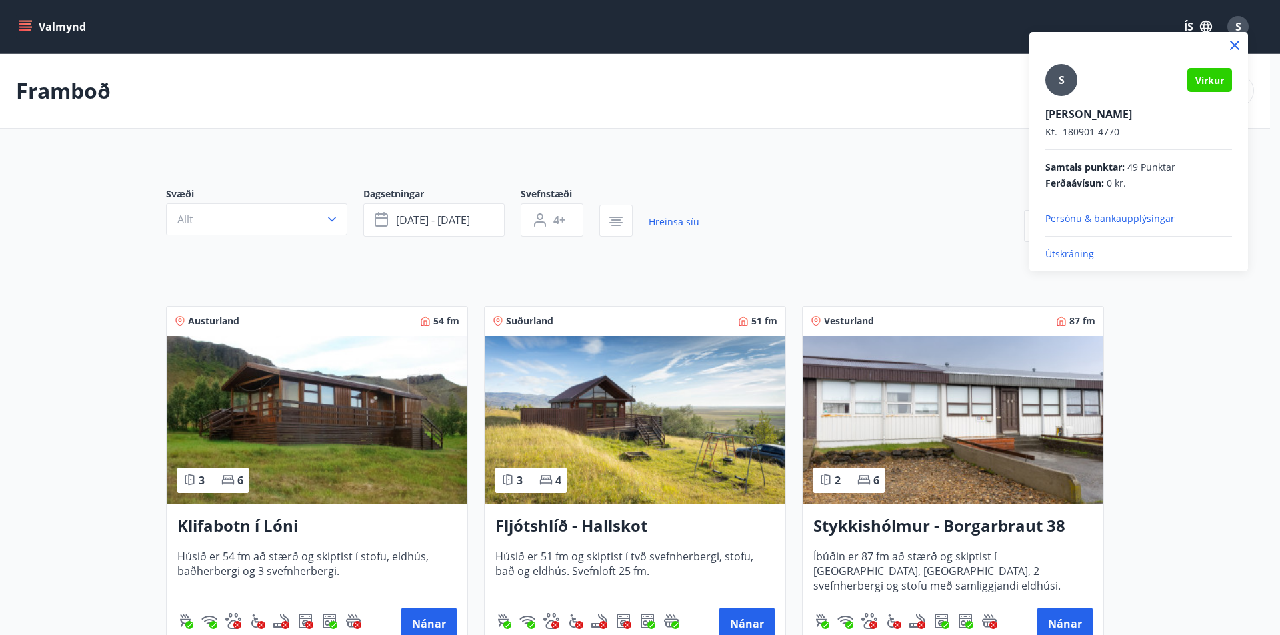
click at [395, 109] on div at bounding box center [640, 317] width 1280 height 635
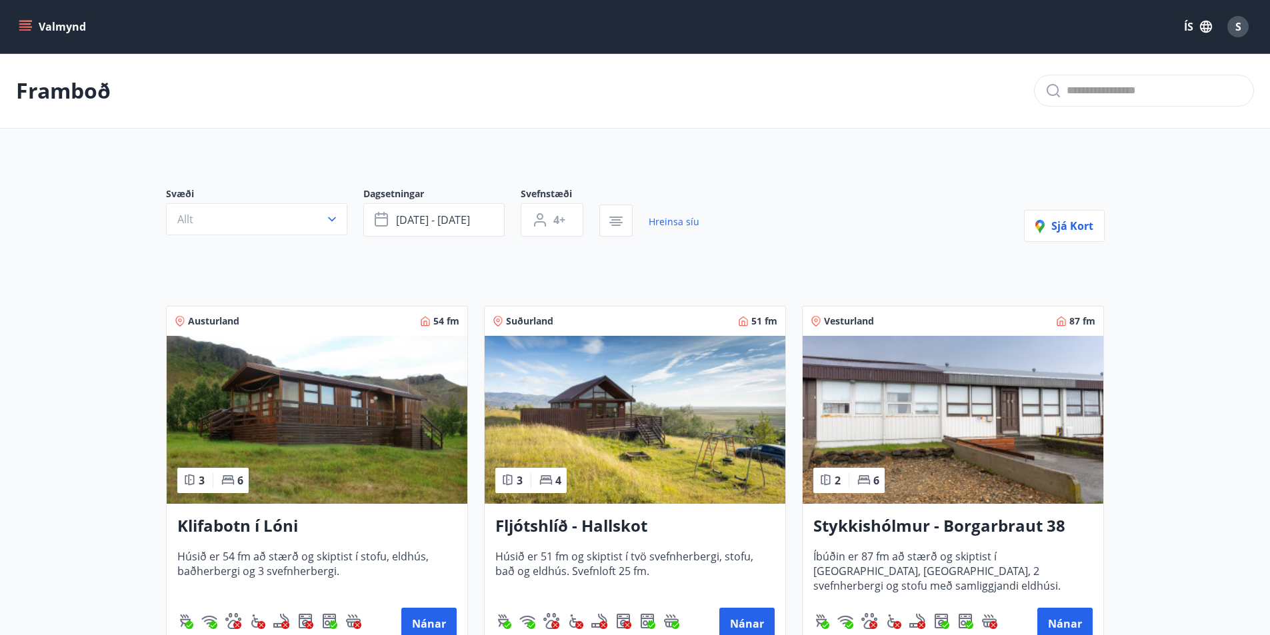
click at [50, 28] on button "Valmynd" at bounding box center [53, 27] width 75 height 24
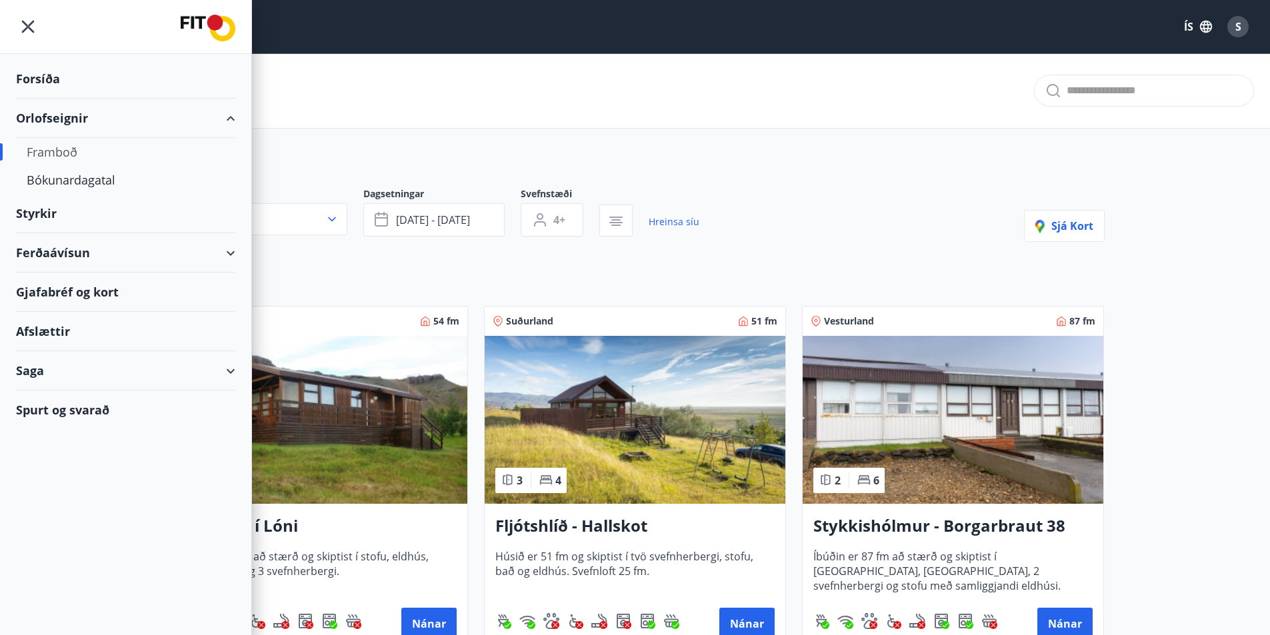
click at [26, 213] on div "Styrkir" at bounding box center [125, 213] width 219 height 39
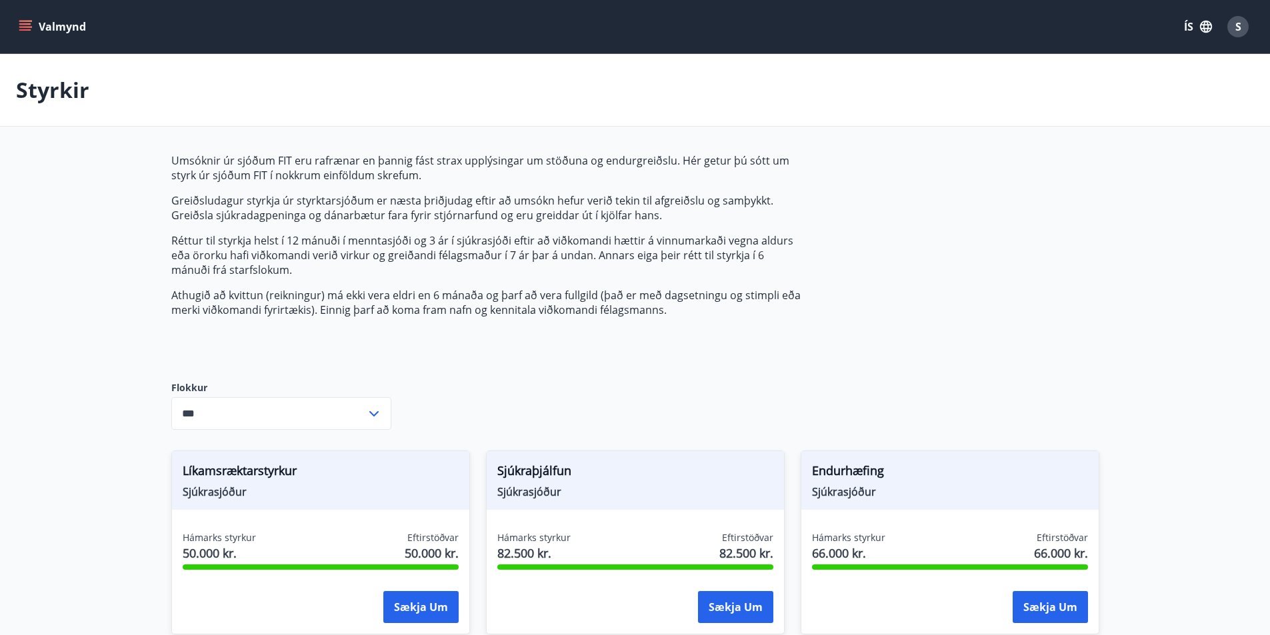
type input "***"
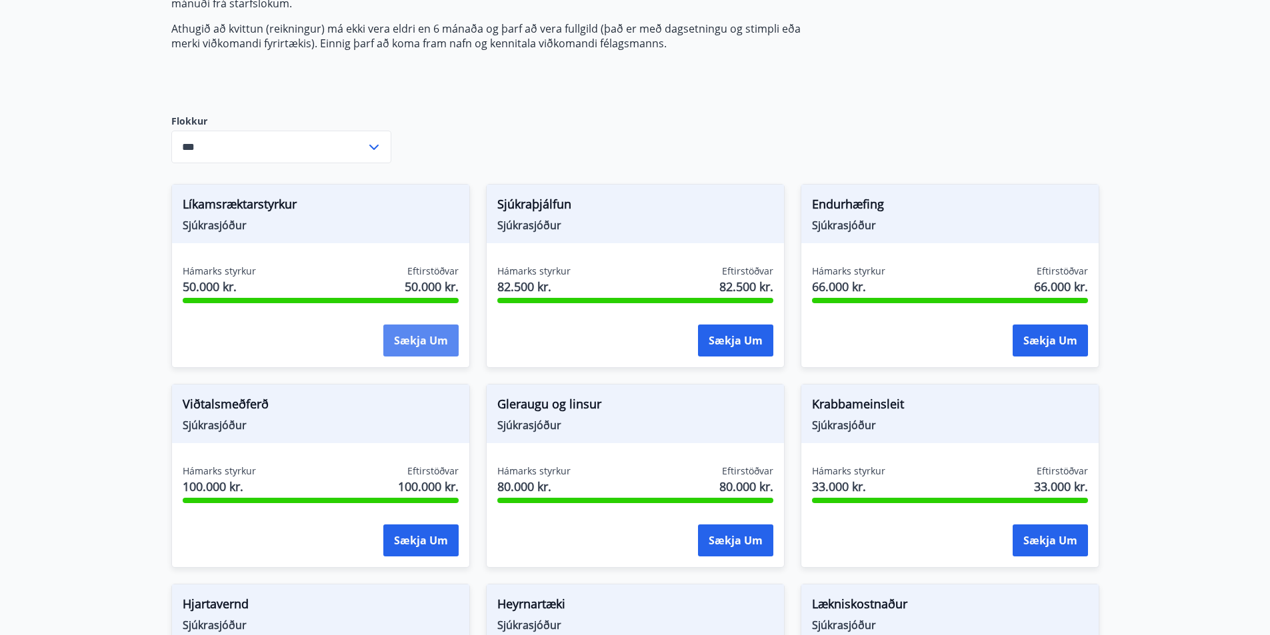
click at [436, 346] on button "Sækja um" at bounding box center [420, 341] width 75 height 32
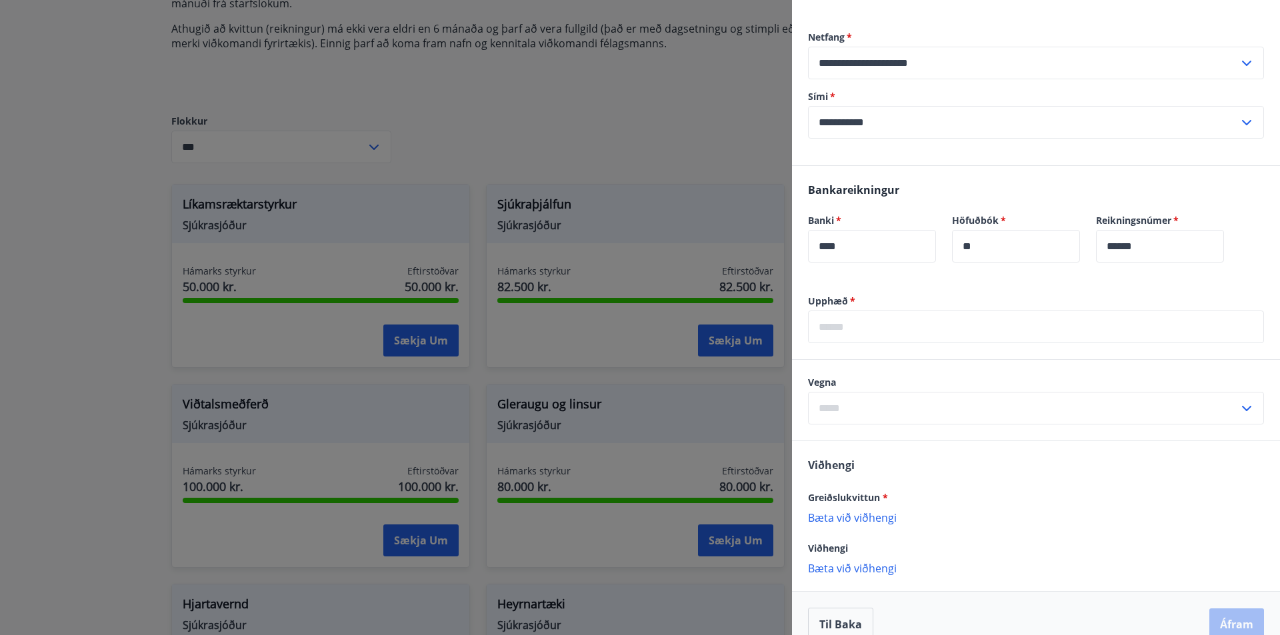
scroll to position [303, 0]
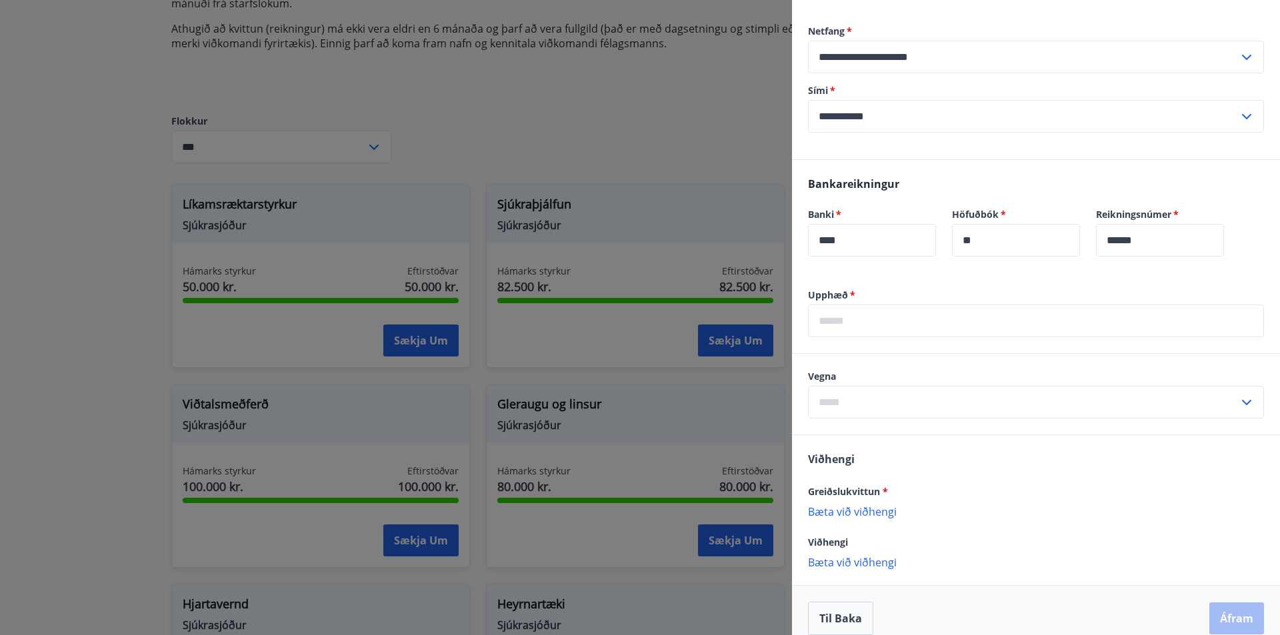
click at [854, 307] on input "text" at bounding box center [1036, 321] width 456 height 33
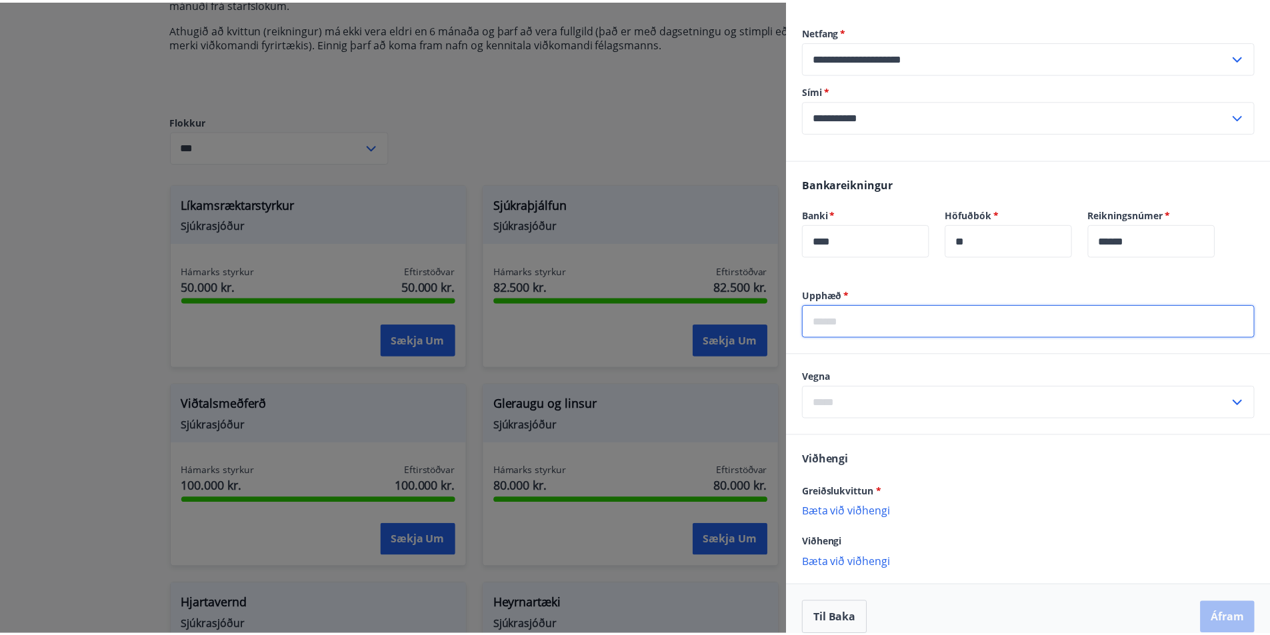
scroll to position [0, 0]
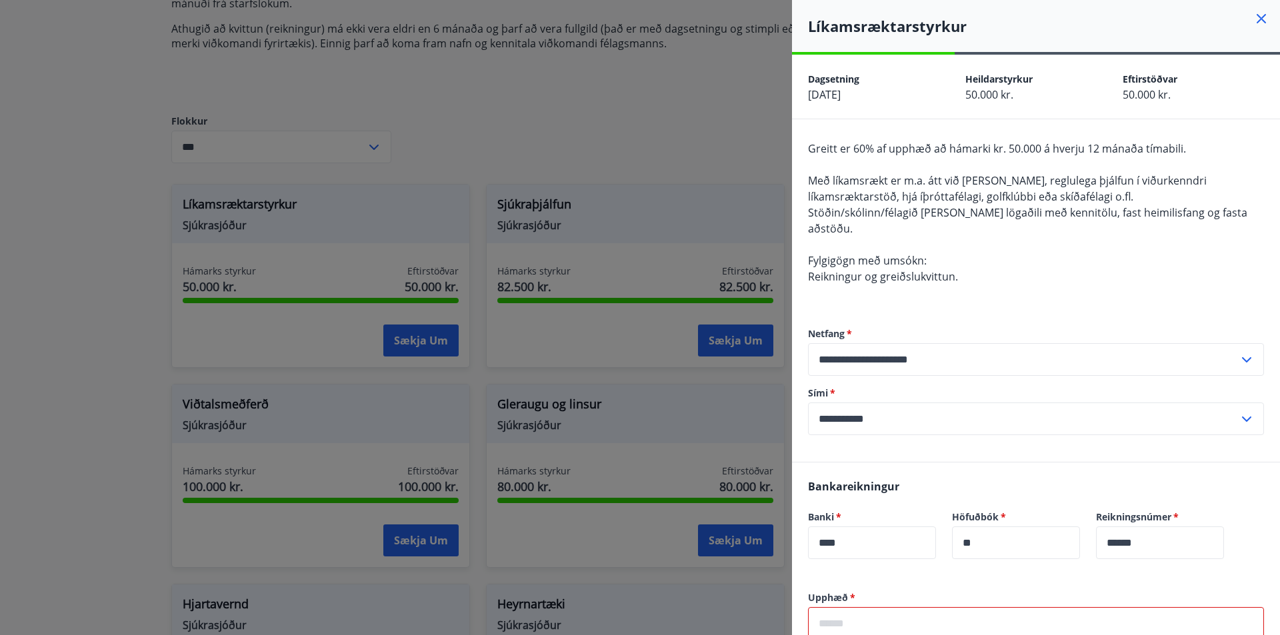
click at [1258, 17] on icon at bounding box center [1262, 19] width 16 height 16
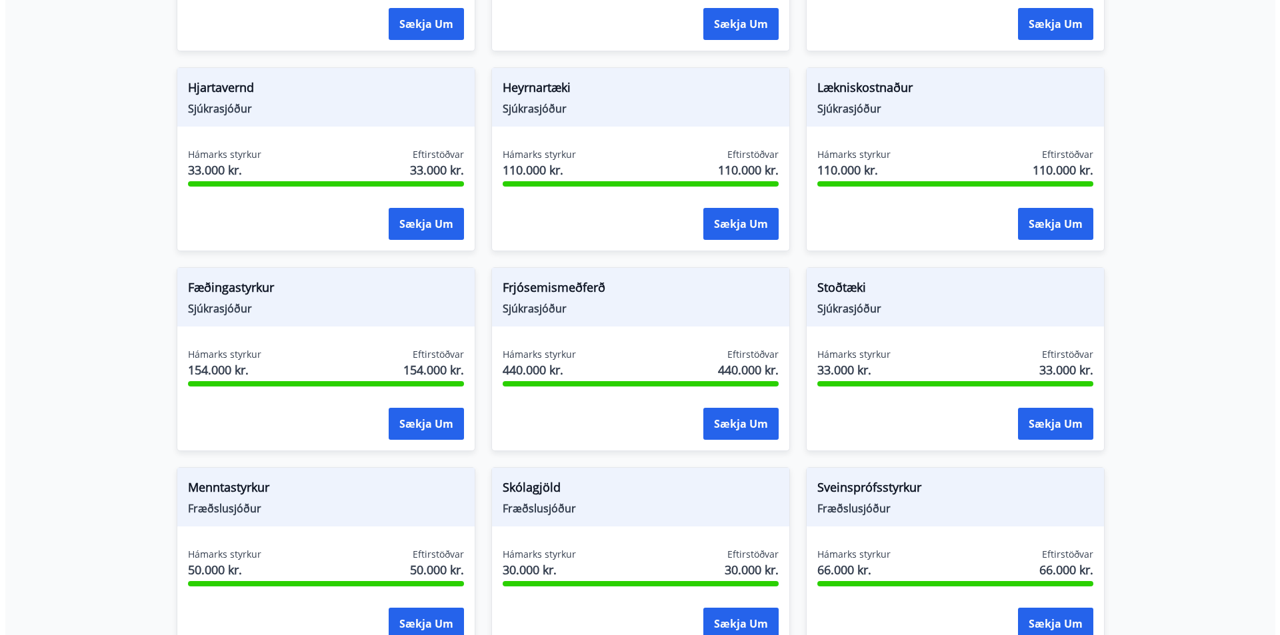
scroll to position [927, 0]
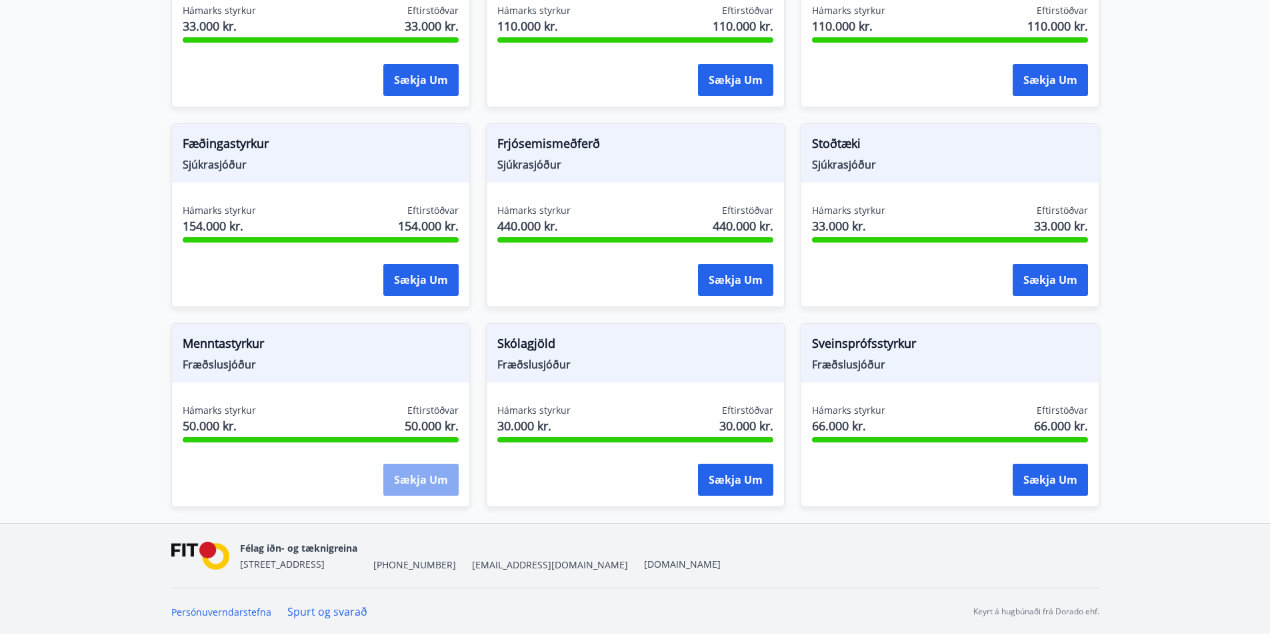
click at [431, 475] on button "Sækja um" at bounding box center [420, 480] width 75 height 32
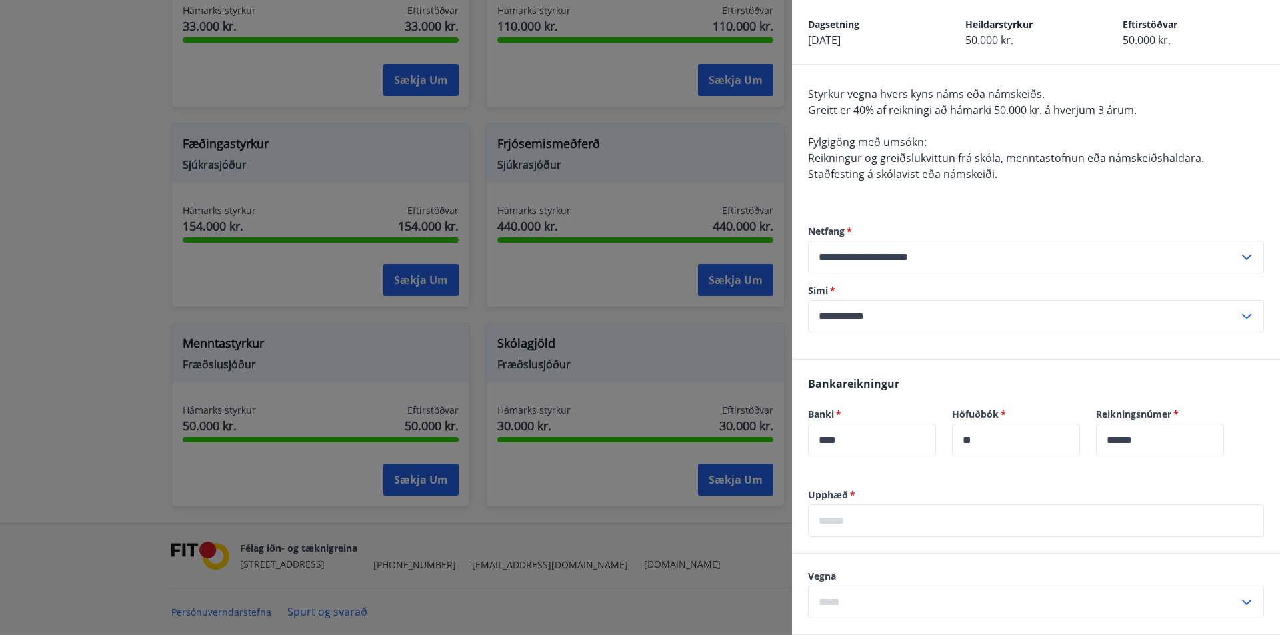
scroll to position [0, 0]
